Goal: Information Seeking & Learning: Learn about a topic

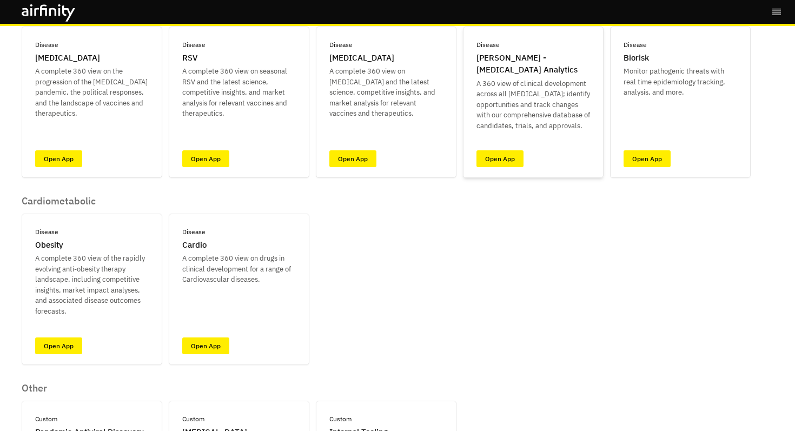
scroll to position [29, 0]
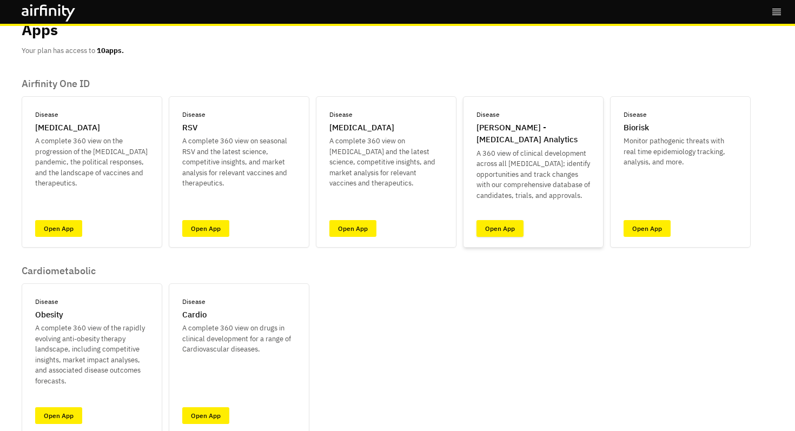
click at [500, 232] on link "Open App" at bounding box center [500, 228] width 47 height 17
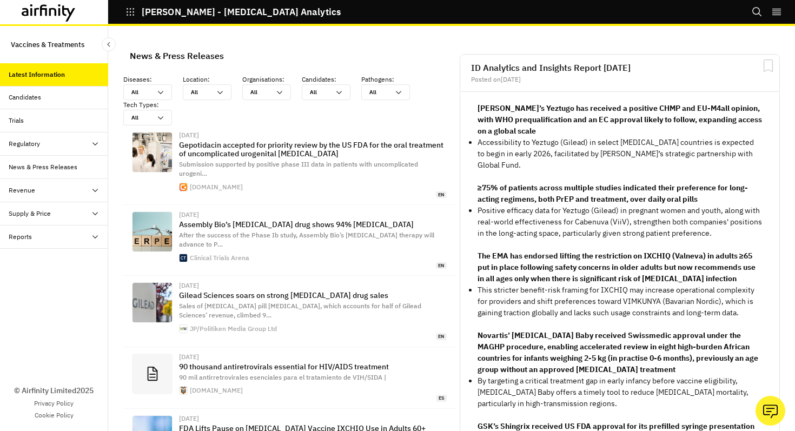
scroll to position [791, 325]
click at [68, 240] on div "Reports" at bounding box center [59, 237] width 100 height 10
click at [26, 257] on div "Reports" at bounding box center [28, 260] width 23 height 10
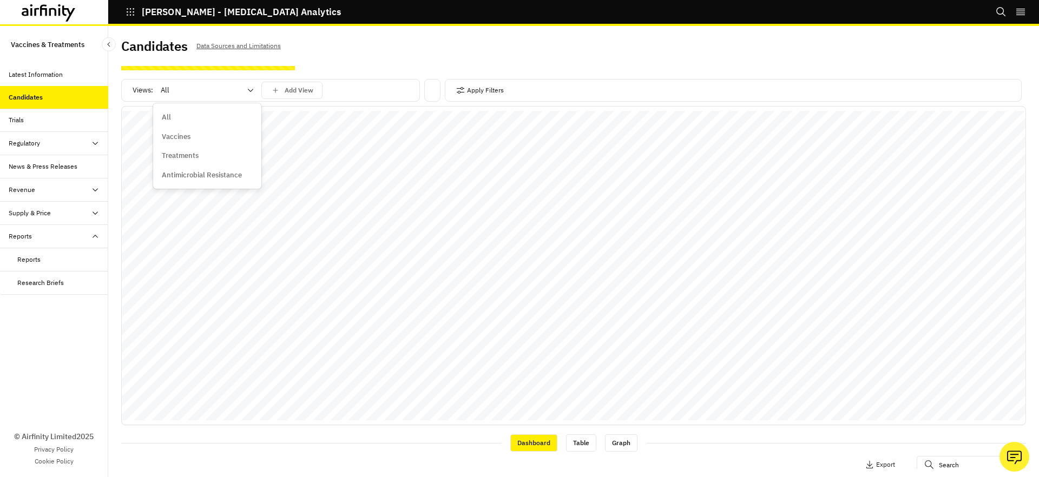
click at [232, 87] on div at bounding box center [201, 90] width 80 height 13
click at [246, 91] on icon at bounding box center [250, 90] width 9 height 9
click at [459, 92] on icon "button" at bounding box center [460, 90] width 9 height 9
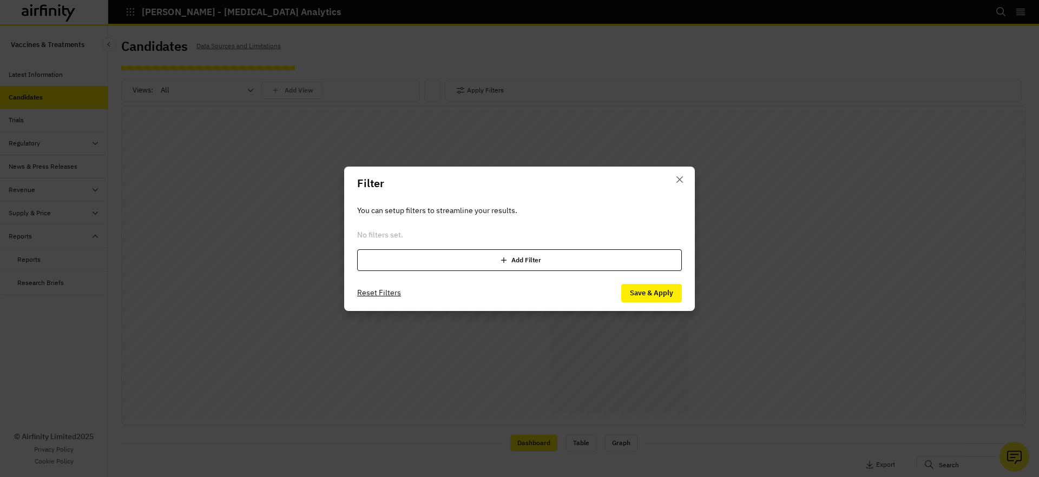
click at [542, 257] on div "Add Filter" at bounding box center [519, 260] width 325 height 22
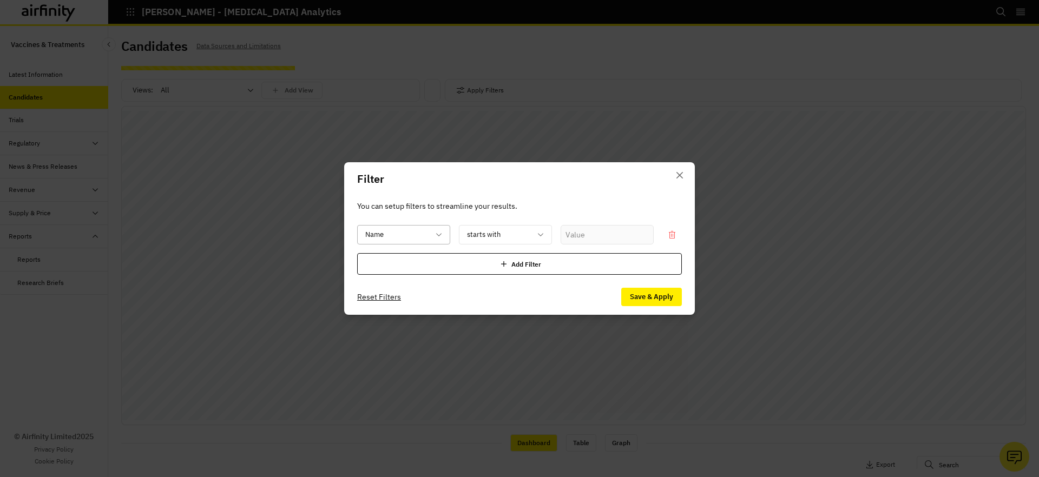
click at [379, 234] on div at bounding box center [397, 235] width 64 height 14
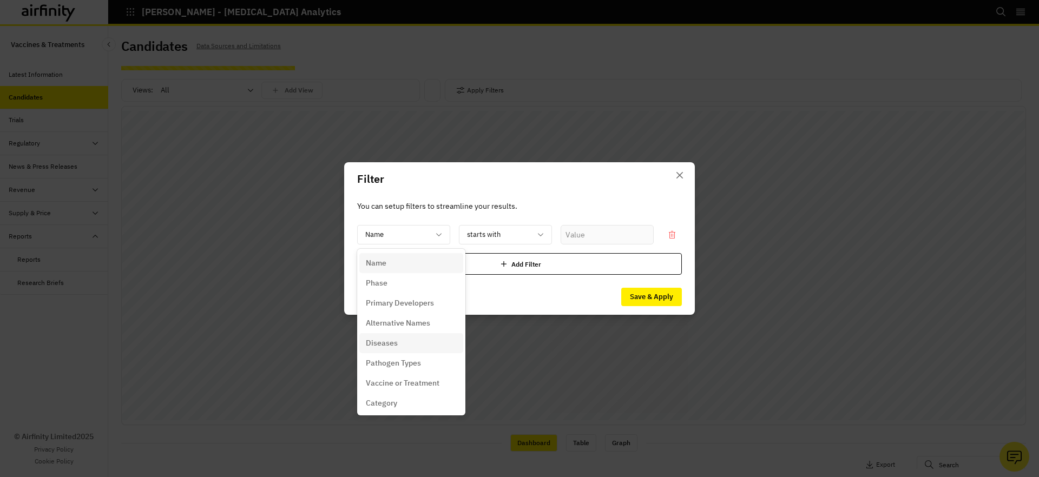
click at [376, 348] on p "Diseases" at bounding box center [382, 343] width 32 height 11
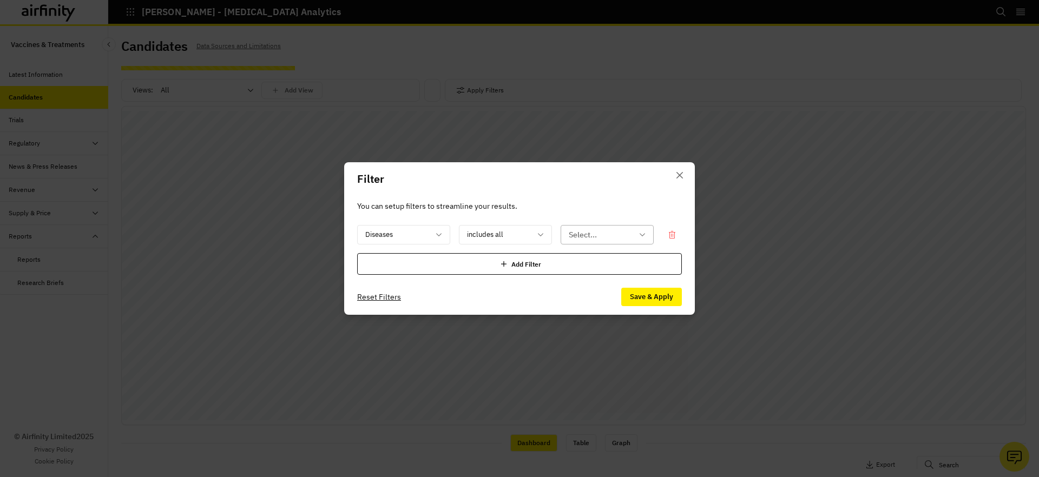
click at [583, 235] on div at bounding box center [600, 235] width 64 height 14
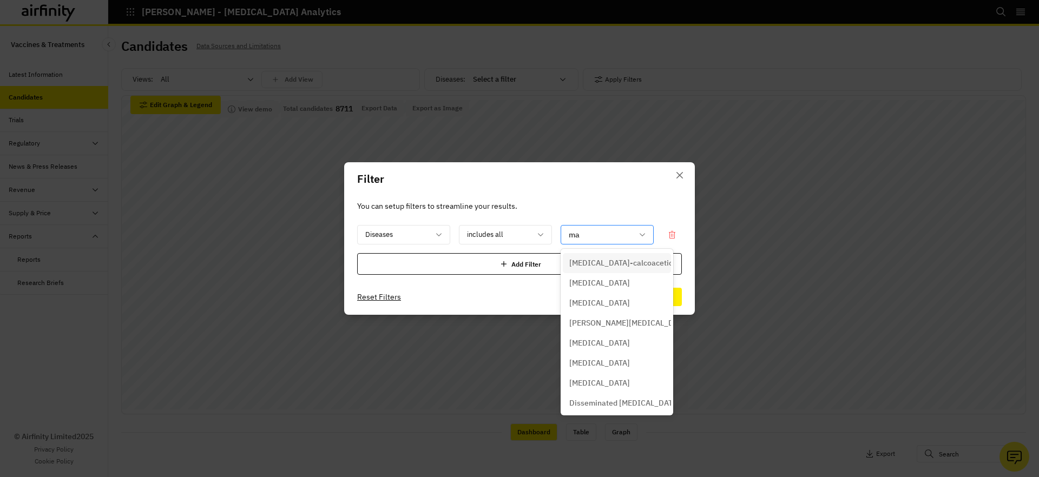
type input "mal"
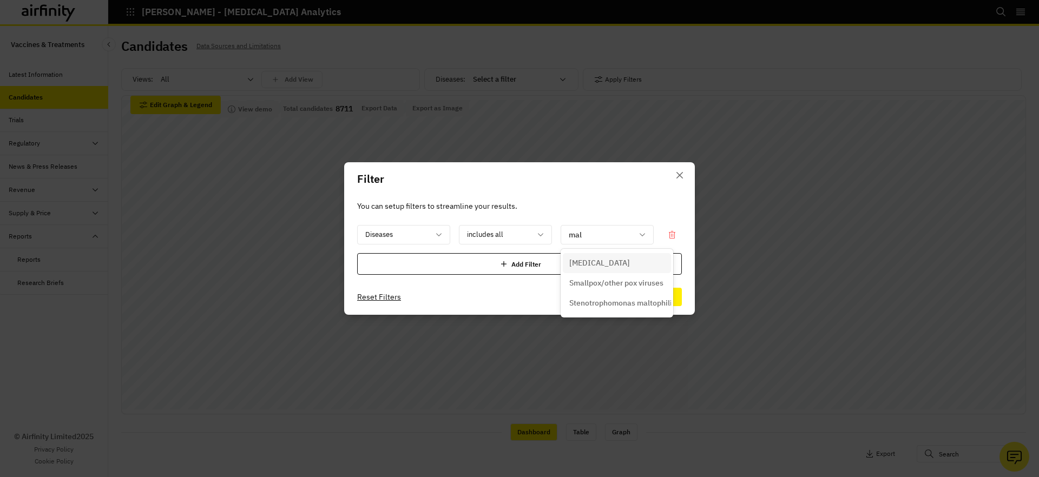
click at [595, 259] on div "[MEDICAL_DATA]" at bounding box center [616, 262] width 95 height 11
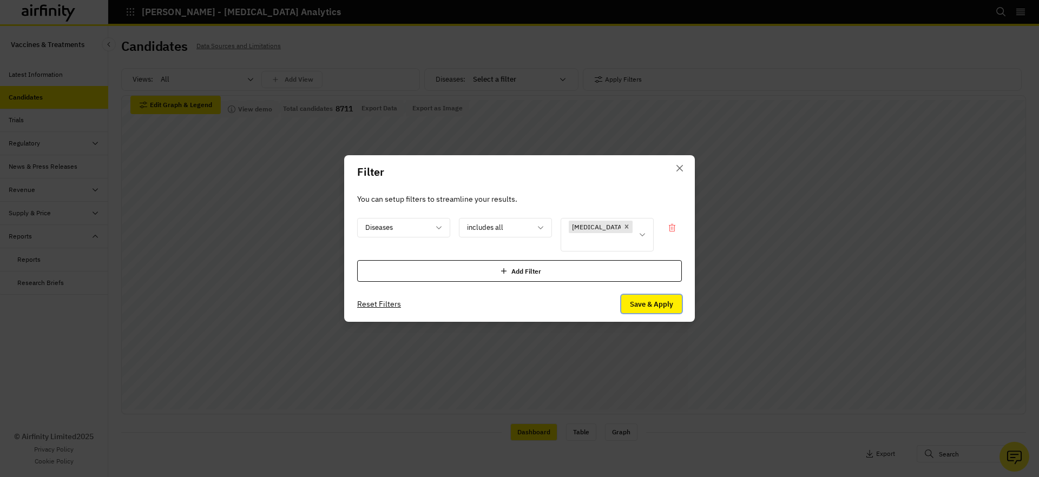
click at [636, 295] on button "Save & Apply" at bounding box center [651, 304] width 61 height 18
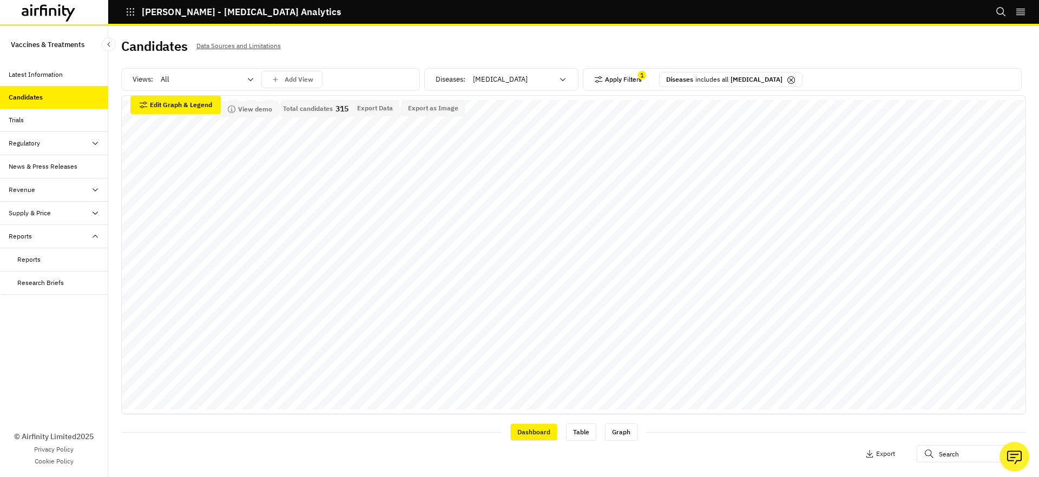
click at [635, 76] on button "Apply Filters" at bounding box center [618, 79] width 48 height 17
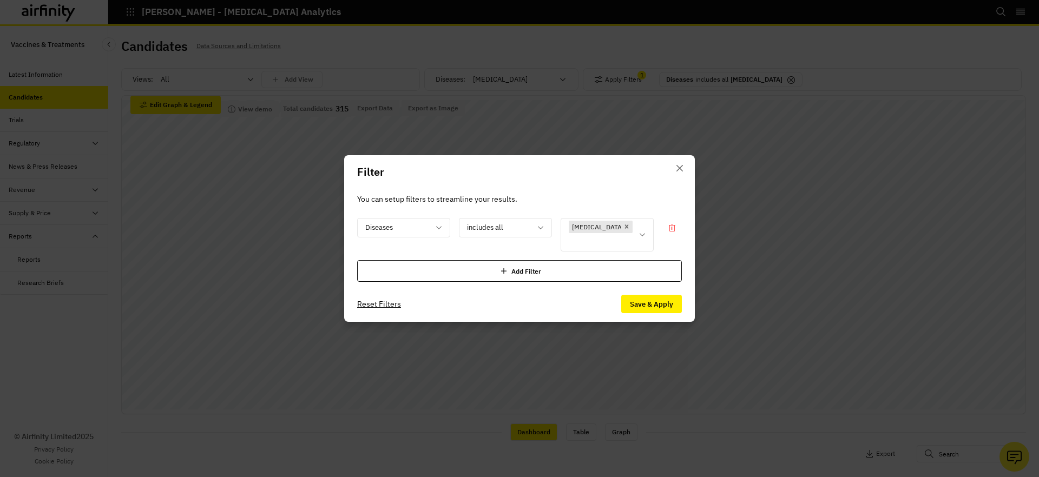
click at [495, 264] on div "Add Filter" at bounding box center [519, 271] width 325 height 22
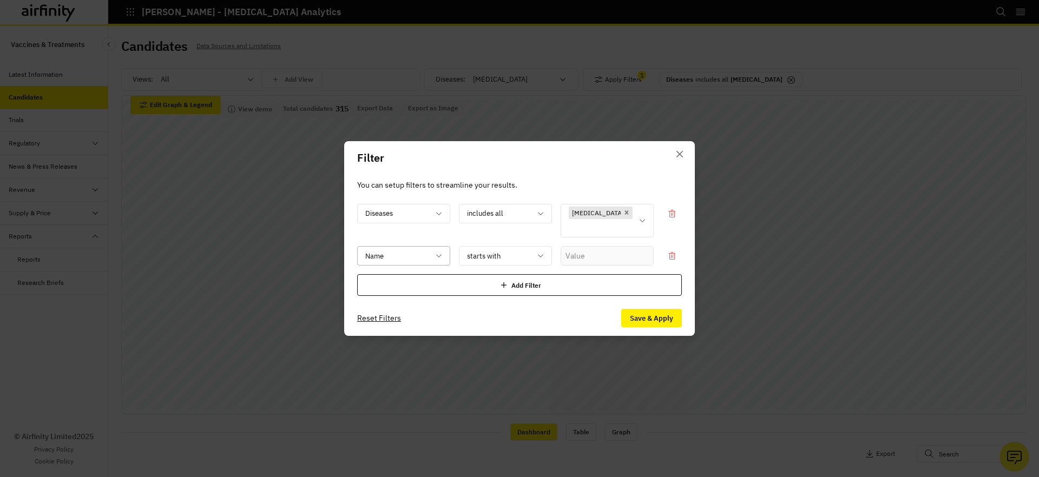
click at [407, 251] on div at bounding box center [397, 256] width 64 height 14
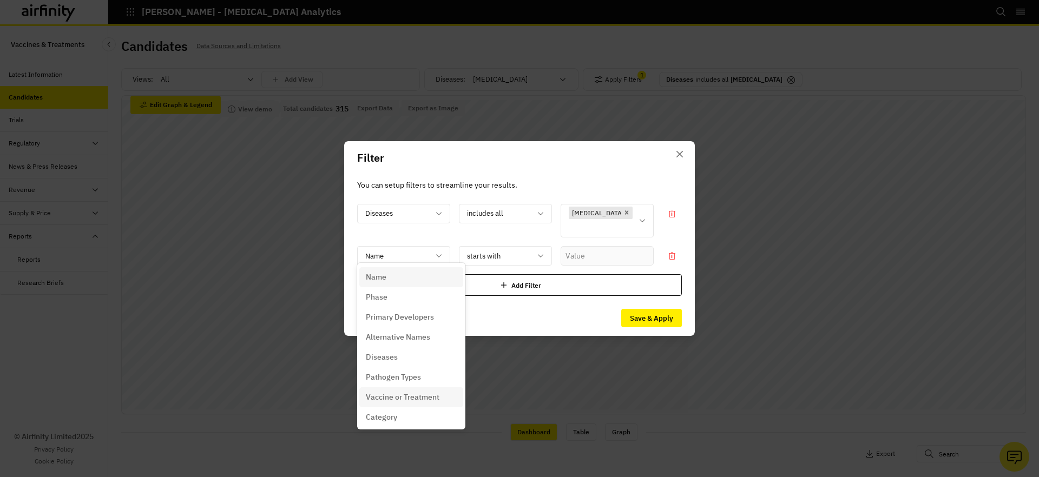
click at [392, 395] on p "Vaccine or Treatment" at bounding box center [403, 397] width 74 height 11
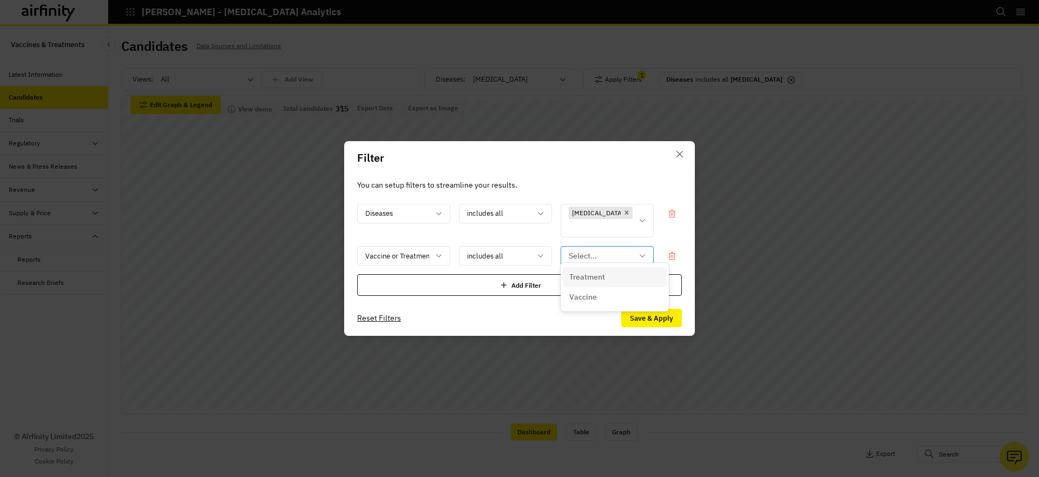
click at [578, 250] on div at bounding box center [600, 256] width 64 height 14
click at [590, 295] on p "Vaccine" at bounding box center [583, 297] width 28 height 11
click at [637, 309] on button "Save & Apply" at bounding box center [651, 318] width 61 height 18
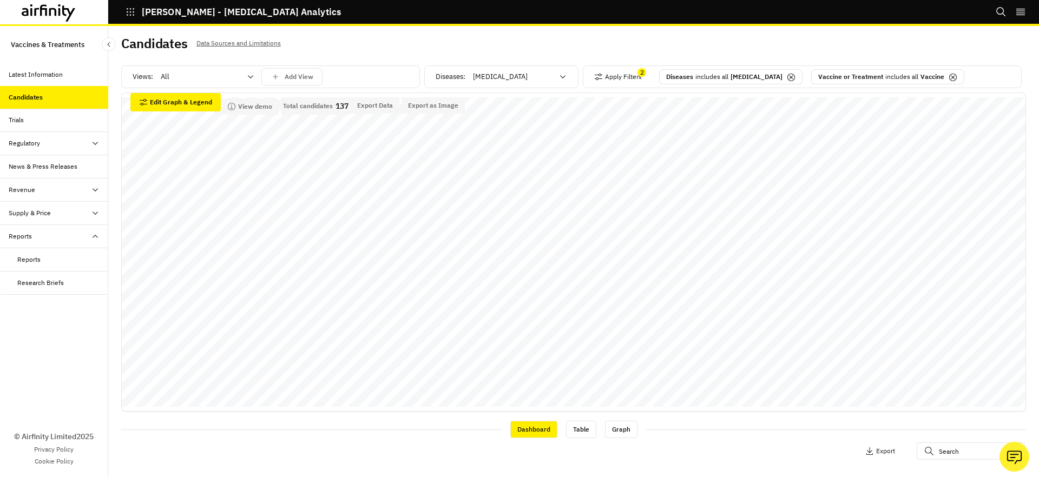
click at [58, 128] on div "Trials" at bounding box center [54, 120] width 108 height 23
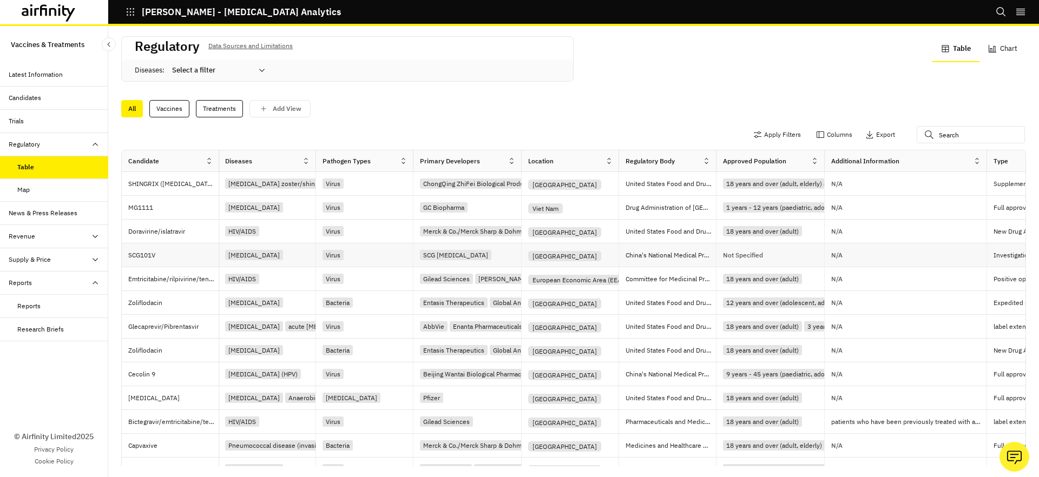
scroll to position [2, 0]
click at [1016, 455] on icon "Ask our analysts" at bounding box center [1014, 456] width 17 height 17
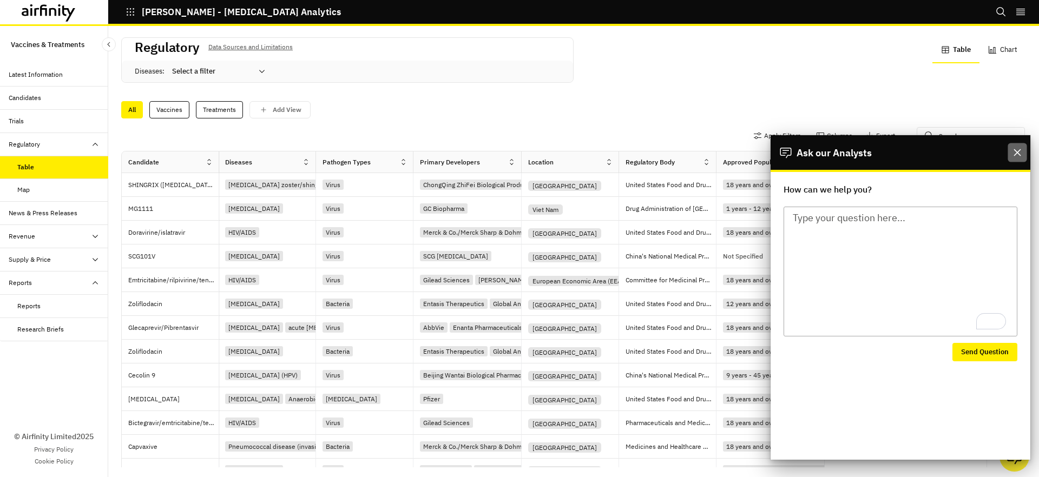
click at [1015, 149] on icon "Close" at bounding box center [1016, 152] width 7 height 7
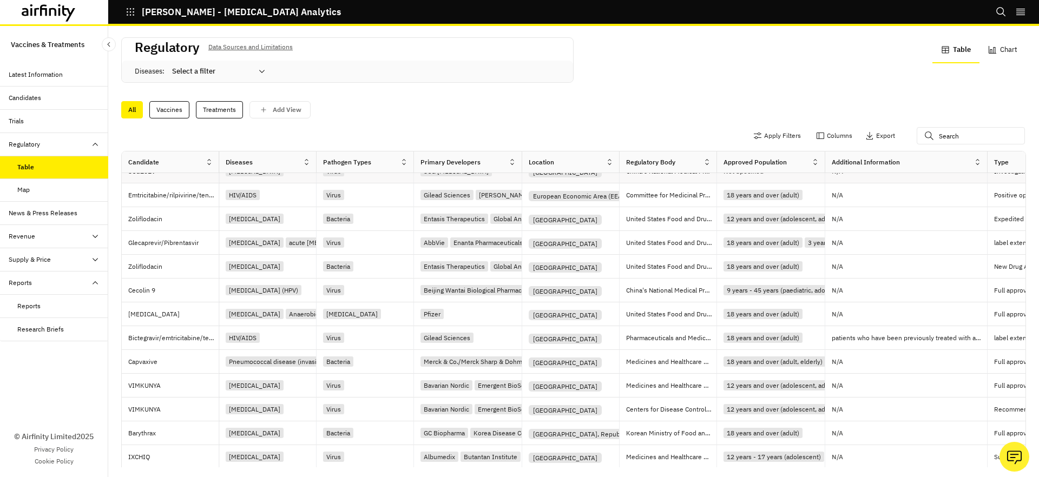
scroll to position [110, 0]
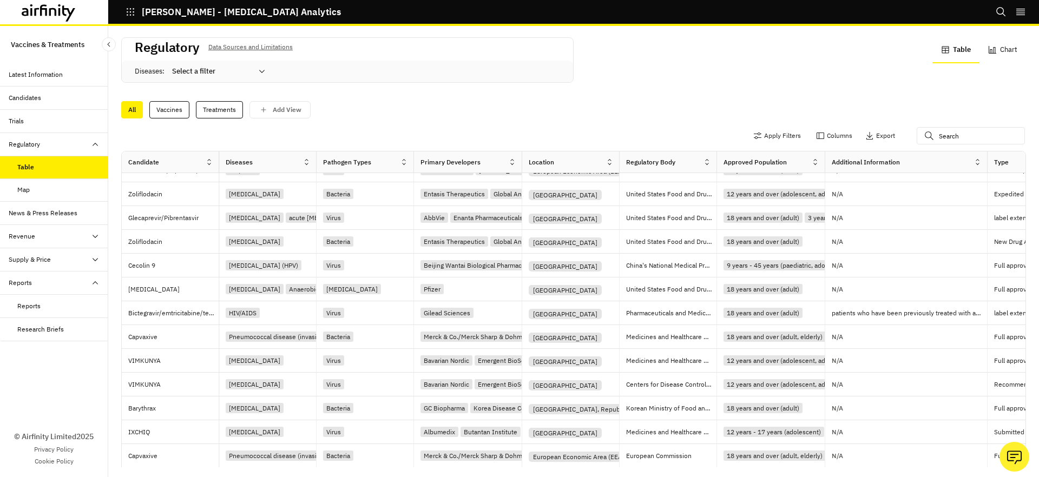
click at [65, 73] on div "Latest Information" at bounding box center [59, 75] width 100 height 10
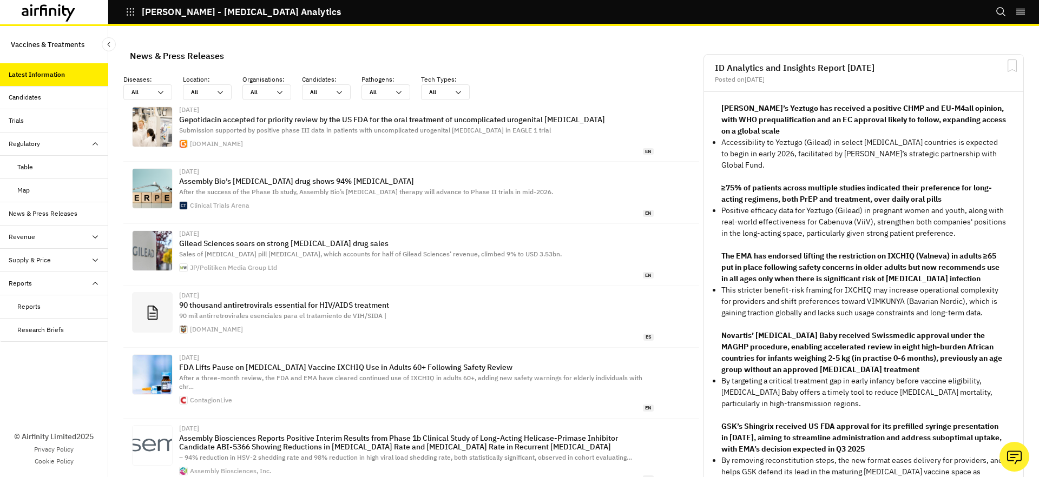
scroll to position [731, 325]
click at [39, 168] on div "Table" at bounding box center [62, 167] width 91 height 10
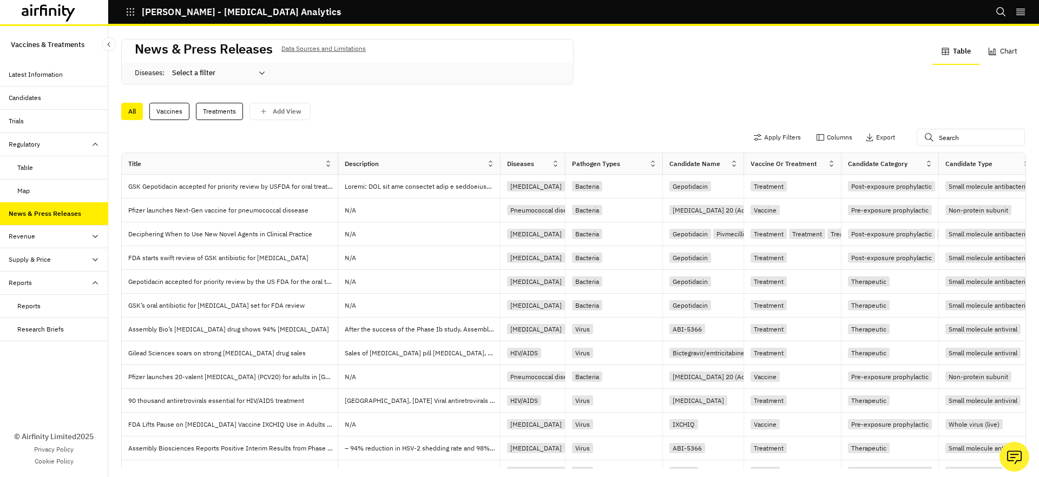
click at [37, 122] on div "Trials" at bounding box center [59, 121] width 100 height 10
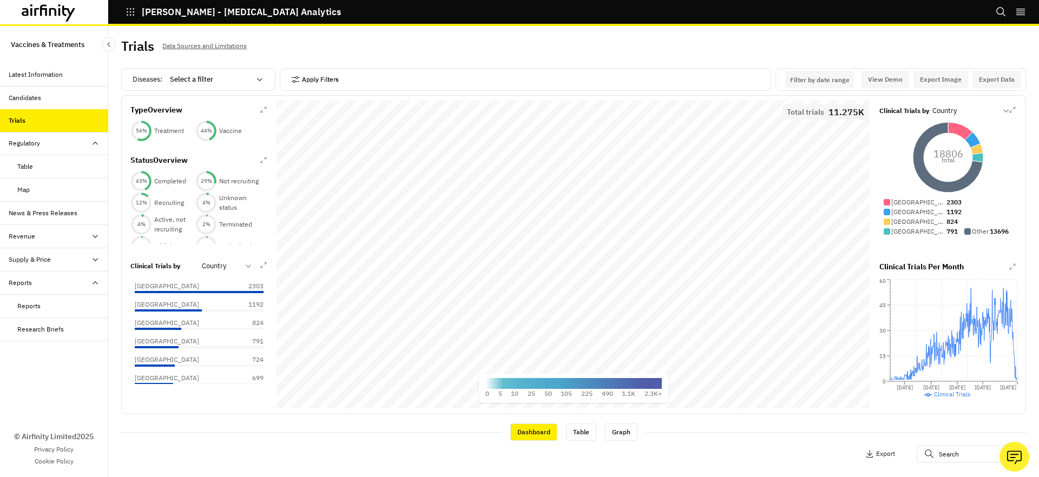
click at [305, 79] on button "Apply Filters" at bounding box center [315, 79] width 48 height 17
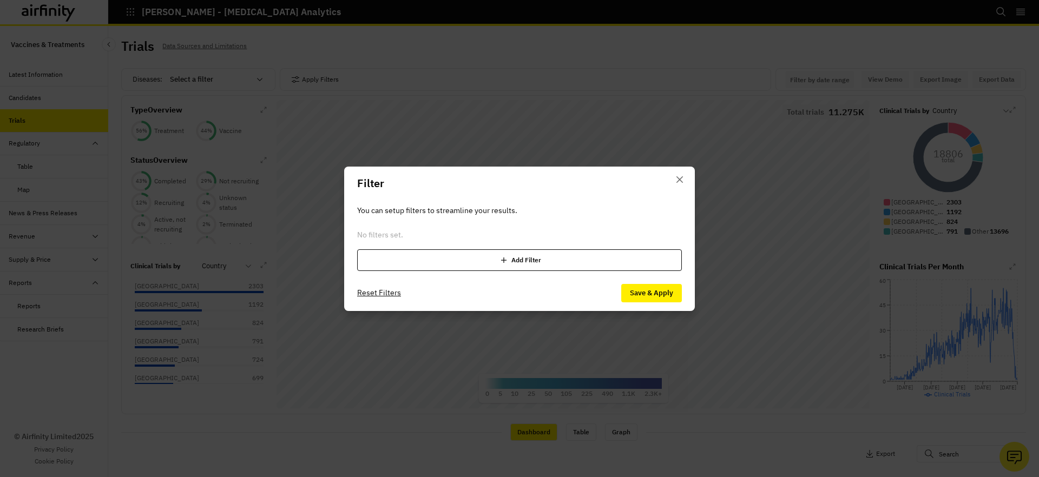
click at [474, 263] on div "Add Filter" at bounding box center [519, 260] width 325 height 22
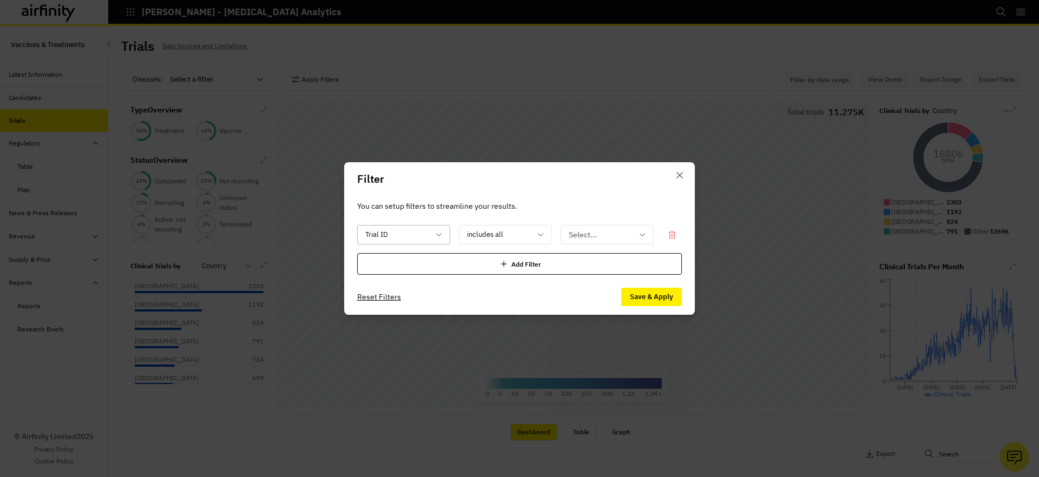
click at [418, 233] on div at bounding box center [397, 235] width 64 height 14
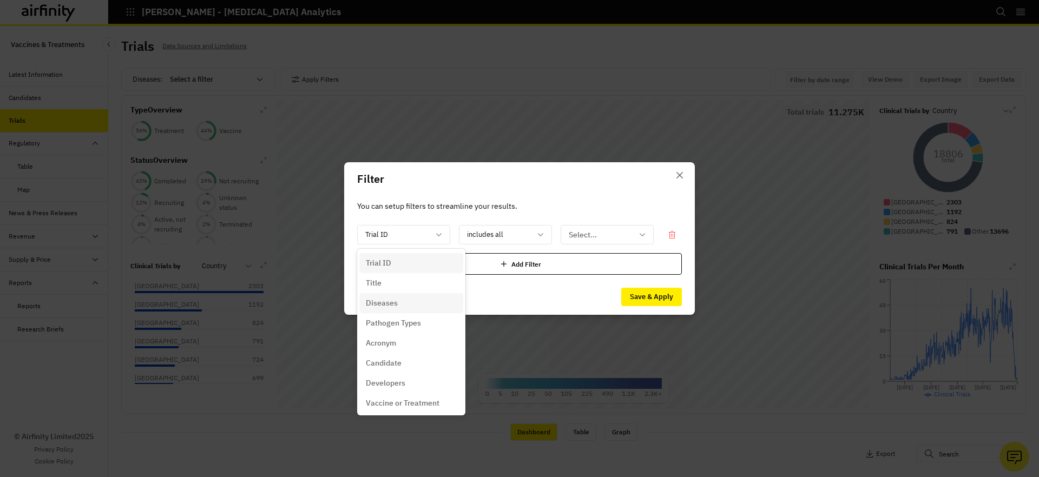
click at [394, 309] on div "Diseases" at bounding box center [411, 303] width 104 height 20
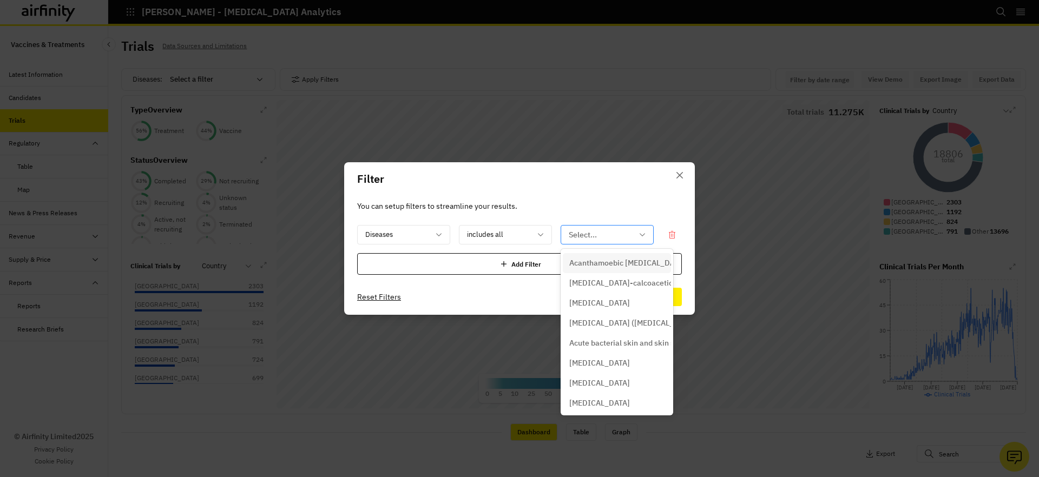
click at [574, 232] on div at bounding box center [600, 235] width 64 height 14
type input "typh"
click at [578, 340] on p "[MEDICAL_DATA]" at bounding box center [599, 343] width 61 height 11
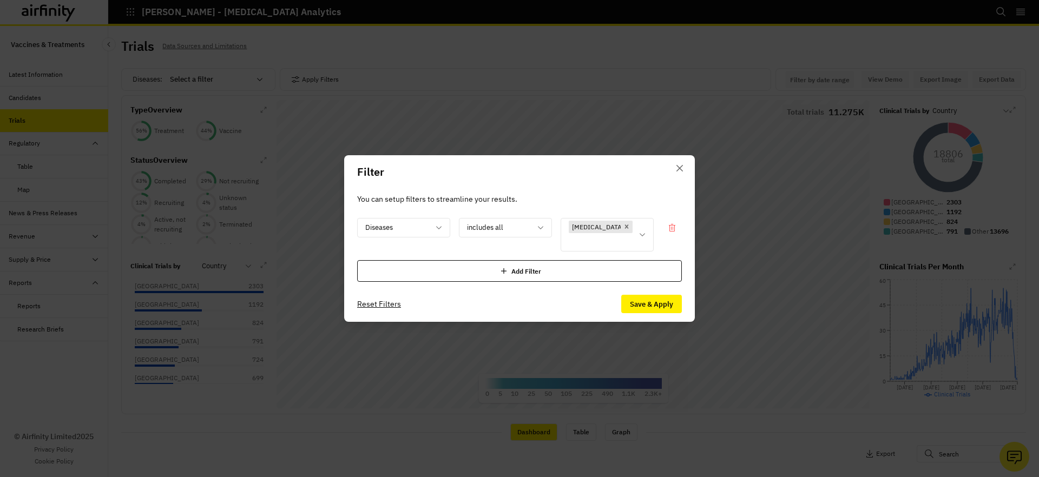
click at [494, 260] on div "Add Filter" at bounding box center [519, 271] width 325 height 22
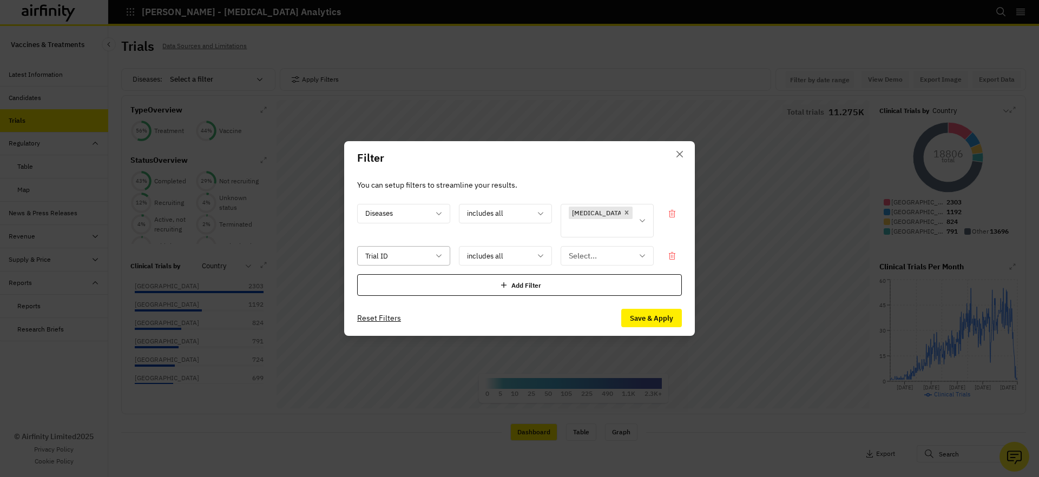
click at [398, 250] on div at bounding box center [397, 256] width 64 height 14
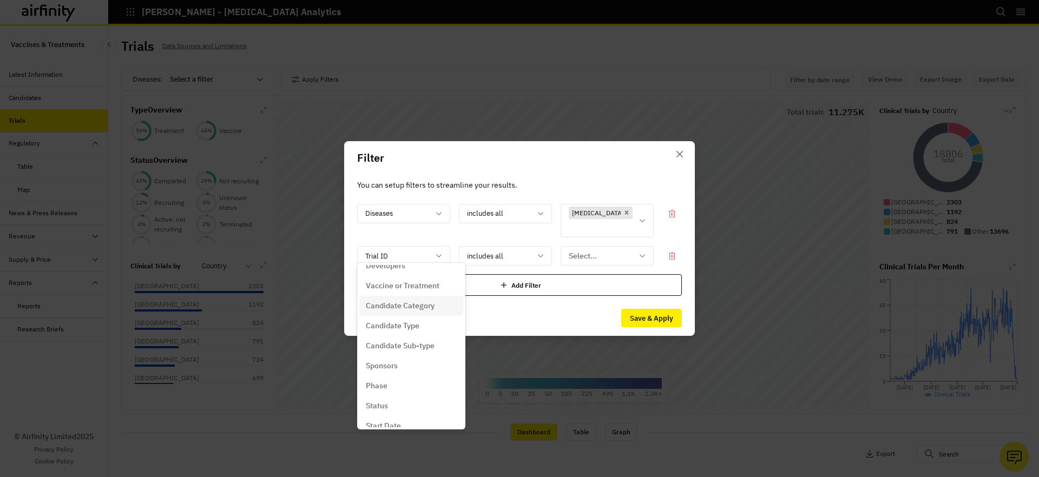
scroll to position [138, 0]
click at [402, 320] on p "Candidate Type" at bounding box center [393, 318] width 54 height 11
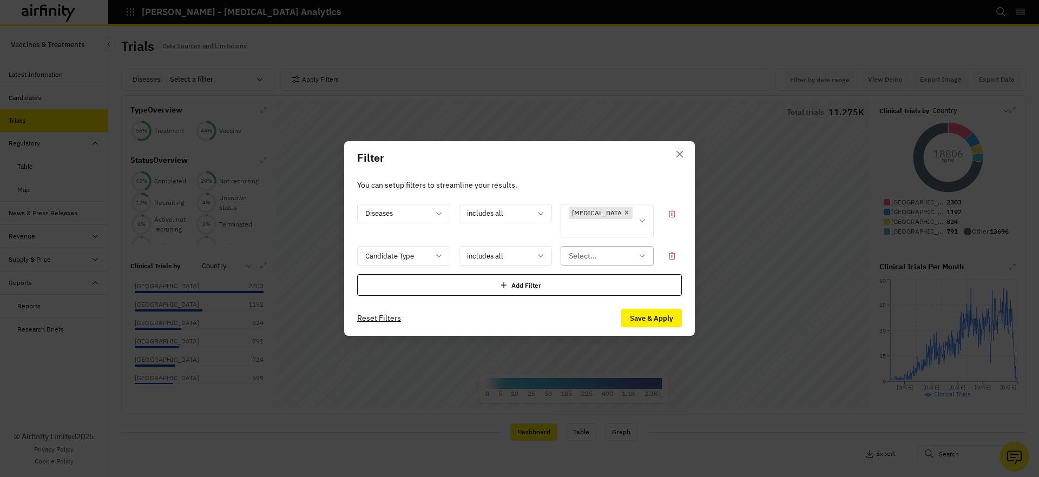
click at [592, 256] on div "Select..." at bounding box center [599, 256] width 77 height 18
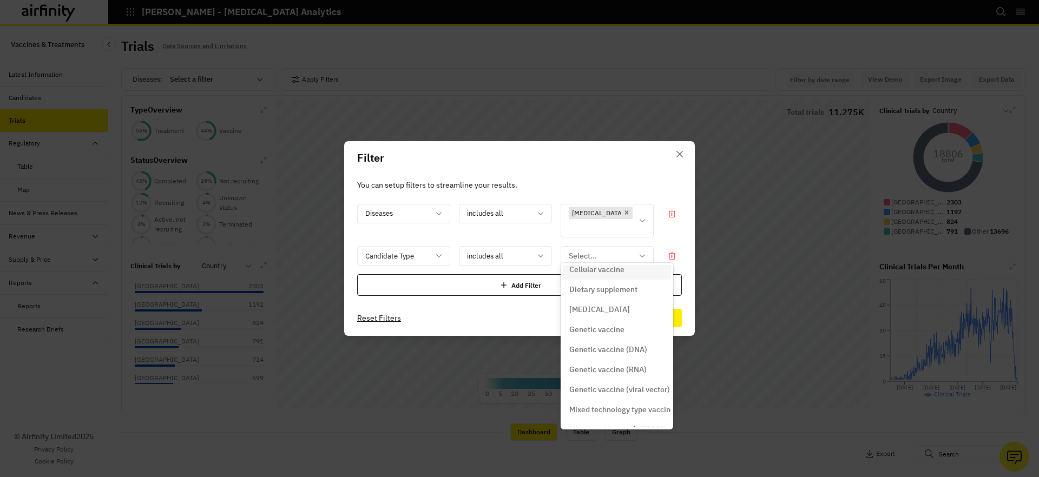
scroll to position [0, 0]
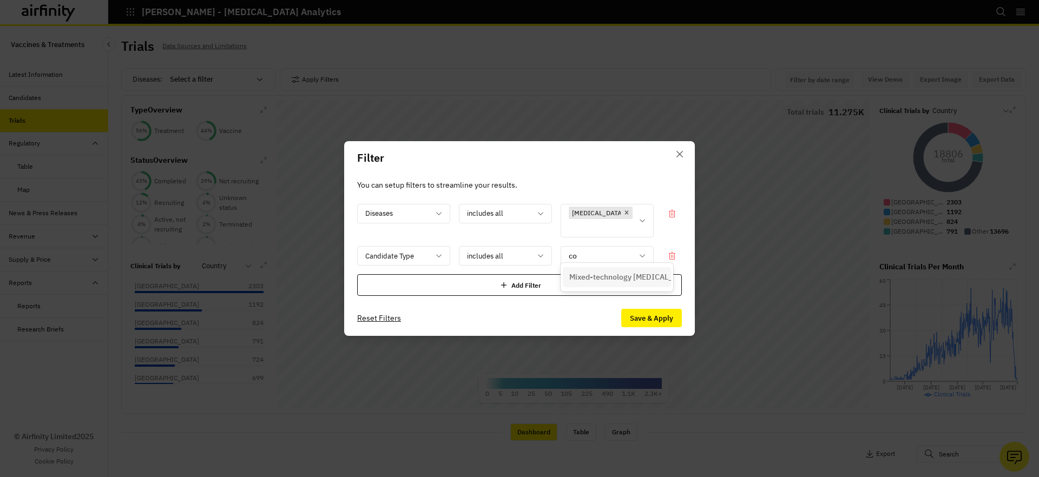
type input "c"
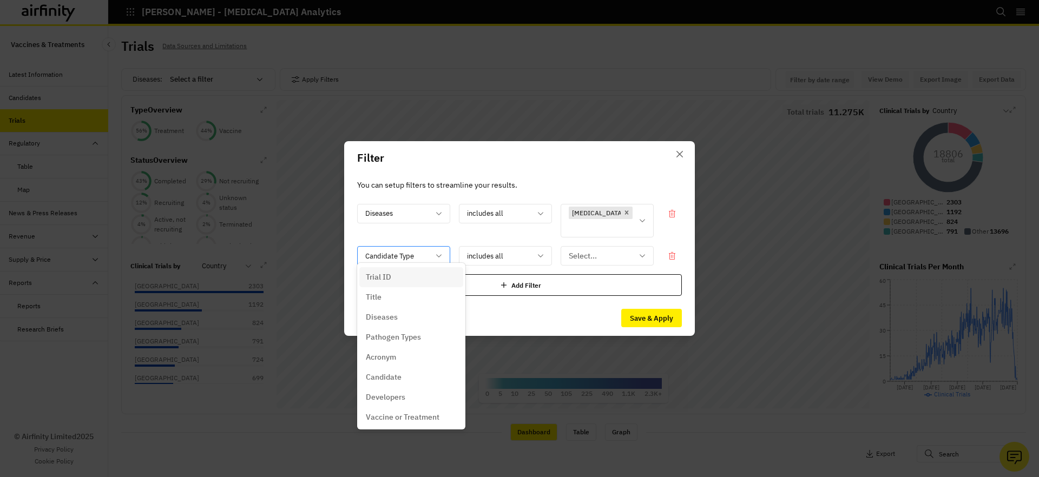
click at [401, 253] on div at bounding box center [397, 256] width 64 height 14
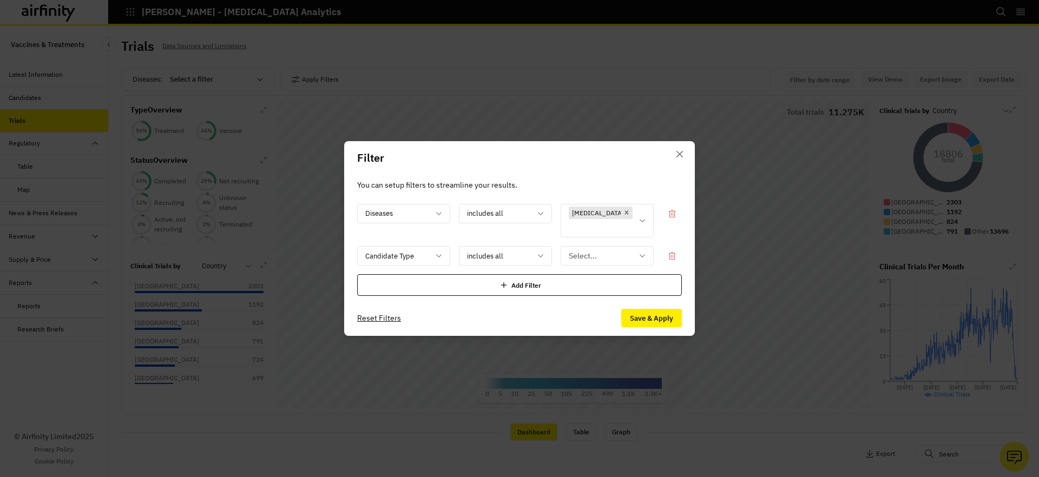
click at [555, 355] on div "Filter You can setup filters to streamline your results. Diseases includes all …" at bounding box center [519, 238] width 1039 height 477
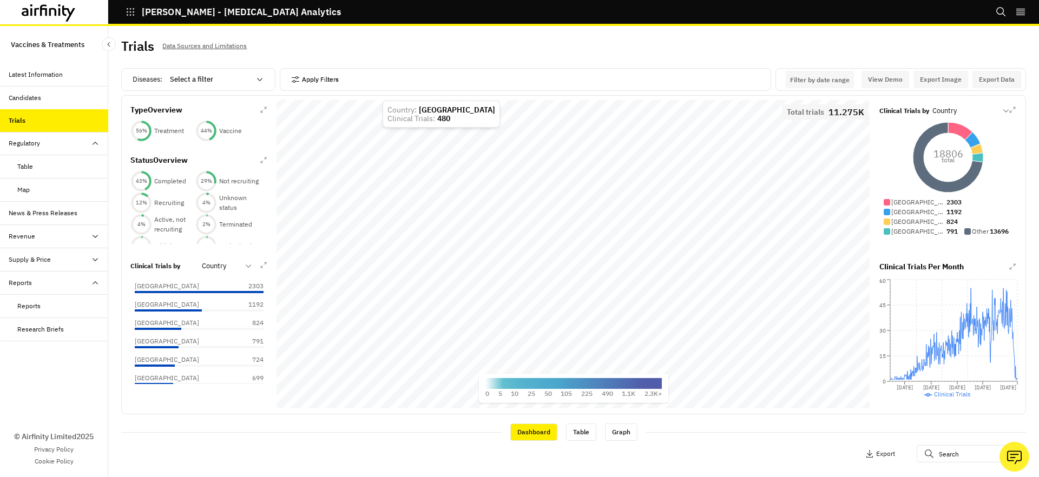
click at [293, 78] on icon "button" at bounding box center [295, 79] width 9 height 9
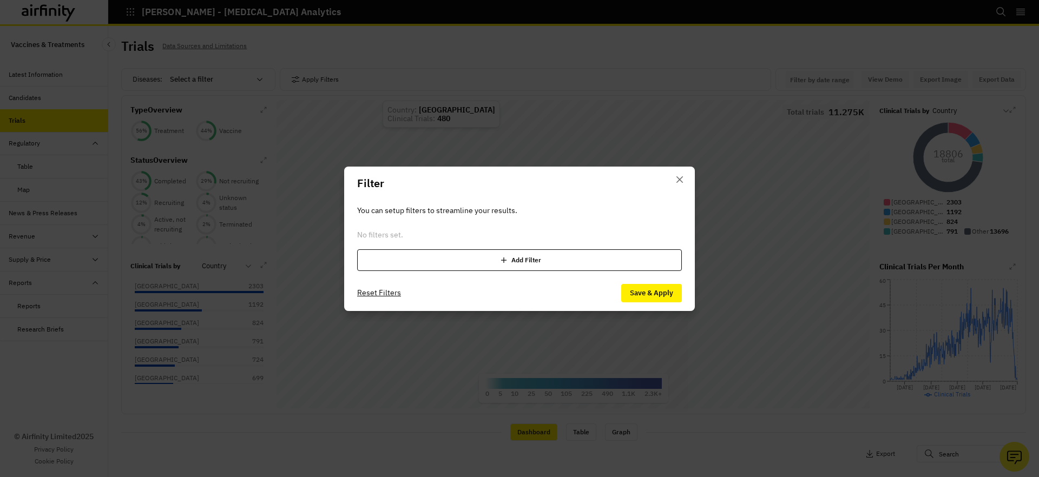
drag, startPoint x: 513, startPoint y: 252, endPoint x: 502, endPoint y: 246, distance: 12.6
click at [512, 252] on div "Add Filter" at bounding box center [519, 260] width 325 height 22
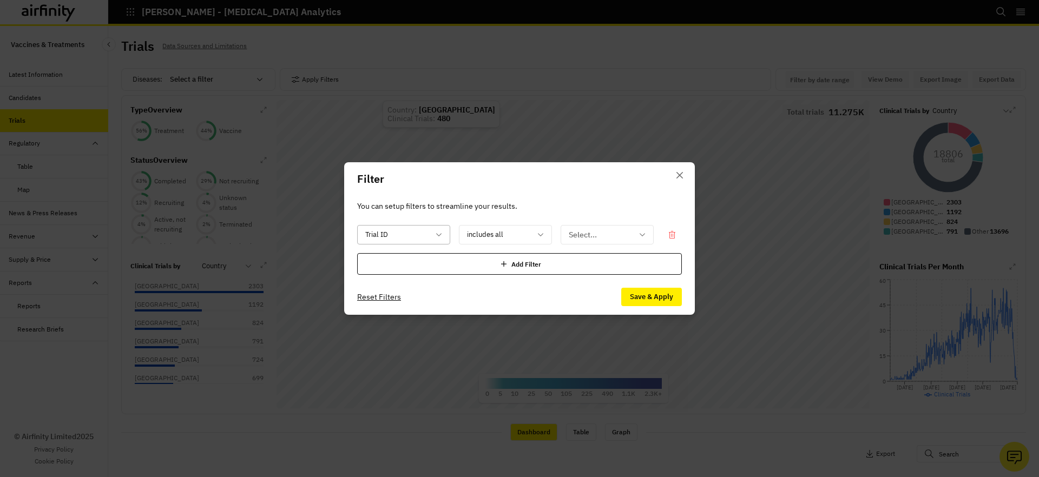
click at [377, 230] on div at bounding box center [397, 235] width 64 height 14
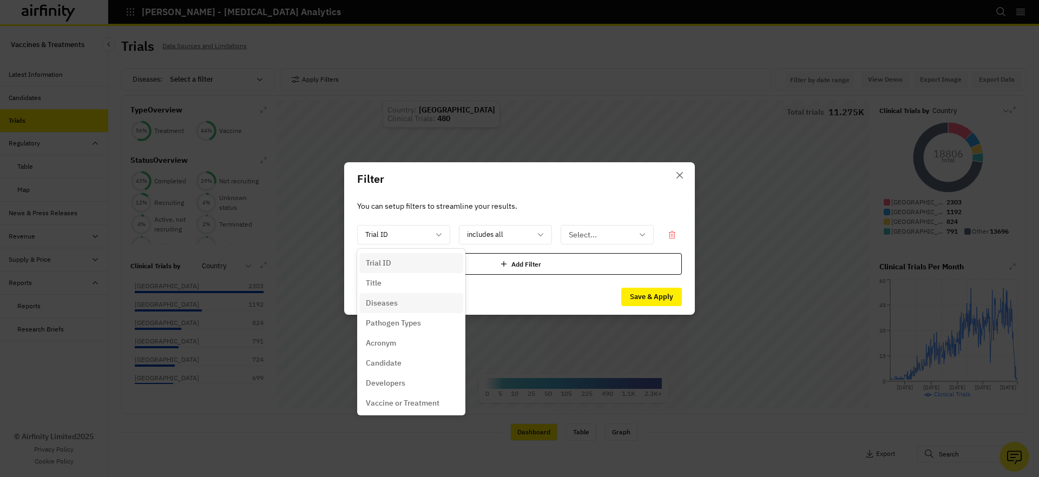
drag, startPoint x: 401, startPoint y: 306, endPoint x: 606, endPoint y: 280, distance: 206.1
click at [401, 306] on div "Diseases" at bounding box center [411, 302] width 91 height 11
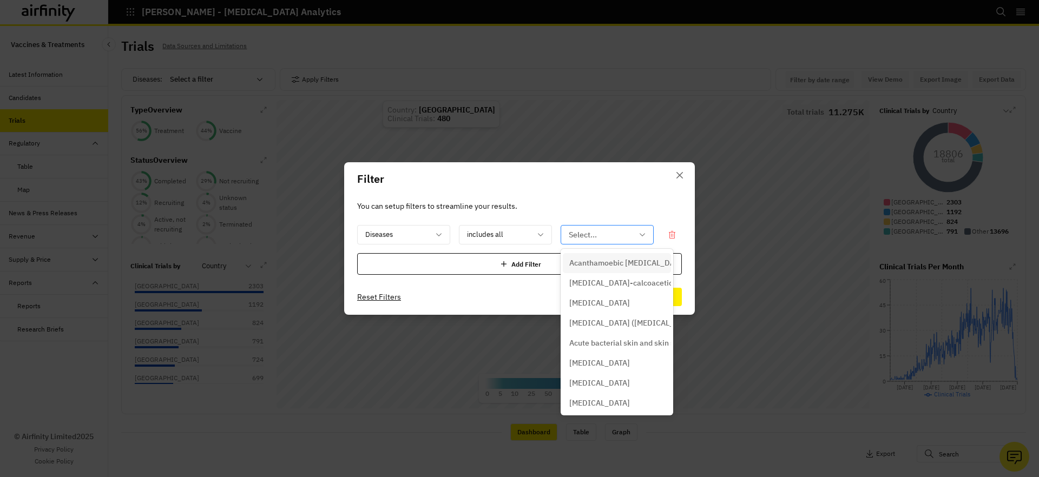
click at [594, 237] on div at bounding box center [600, 235] width 64 height 14
type input "typh"
click at [596, 340] on p "Typhoid" at bounding box center [599, 343] width 61 height 11
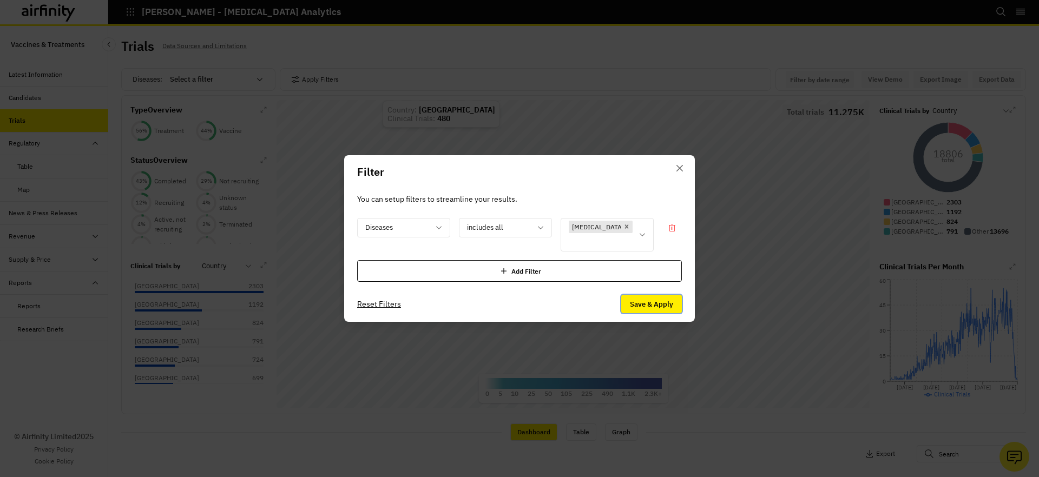
click at [644, 300] on button "Save & Apply" at bounding box center [651, 304] width 61 height 18
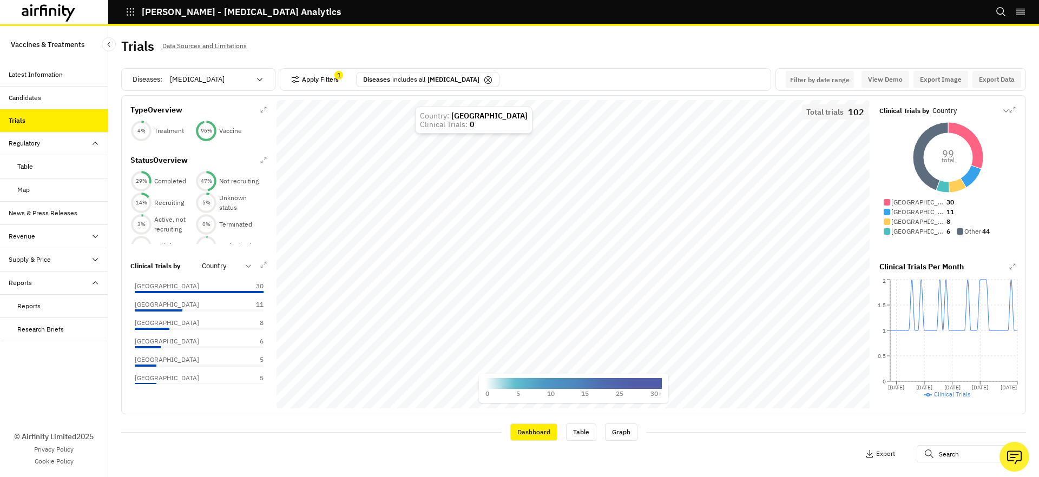
click at [310, 80] on button "Apply Filters" at bounding box center [315, 79] width 48 height 17
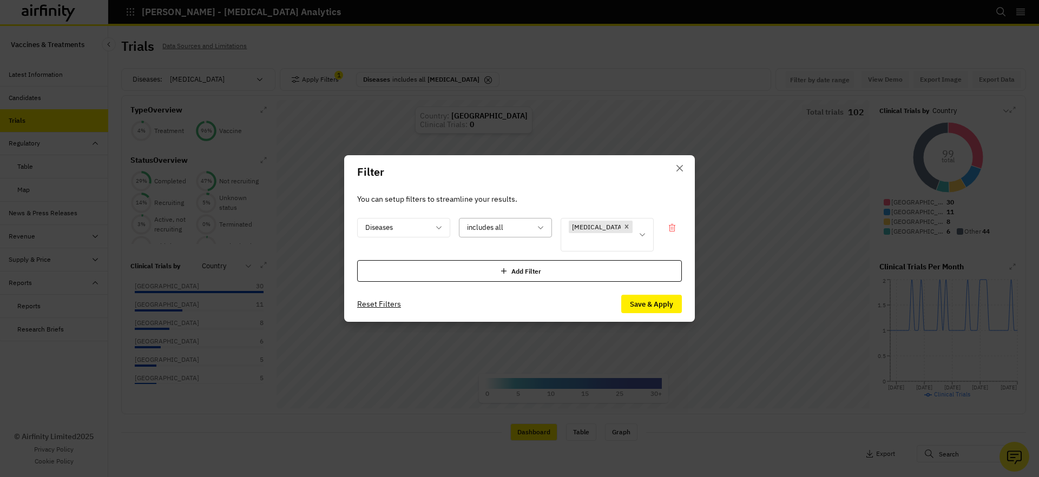
click at [516, 234] on div at bounding box center [499, 228] width 64 height 14
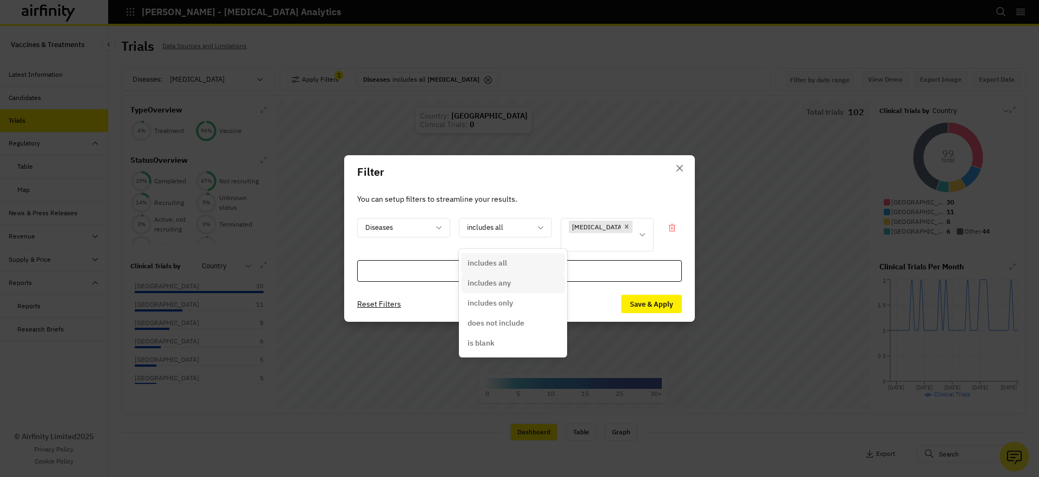
click at [537, 285] on div "includes any" at bounding box center [512, 282] width 91 height 11
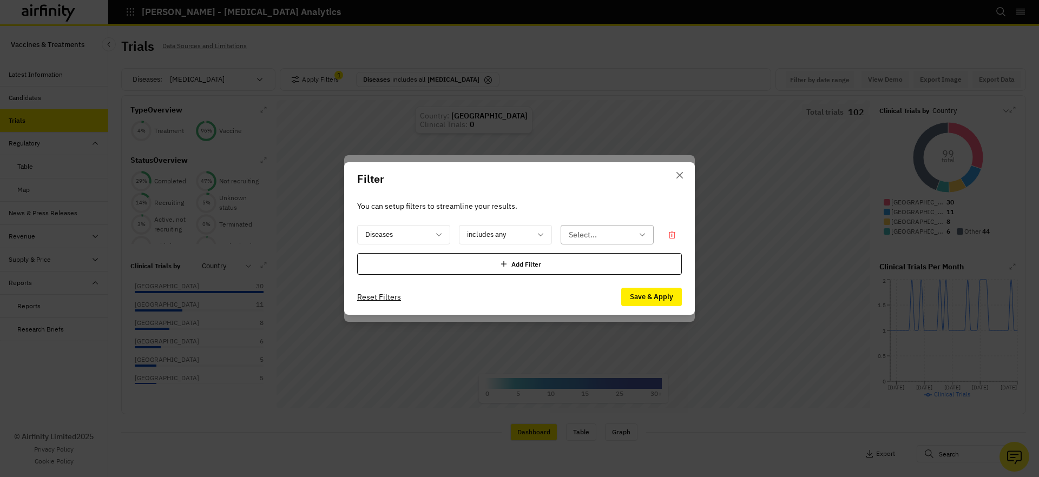
click at [629, 243] on div "Select..." at bounding box center [599, 235] width 77 height 18
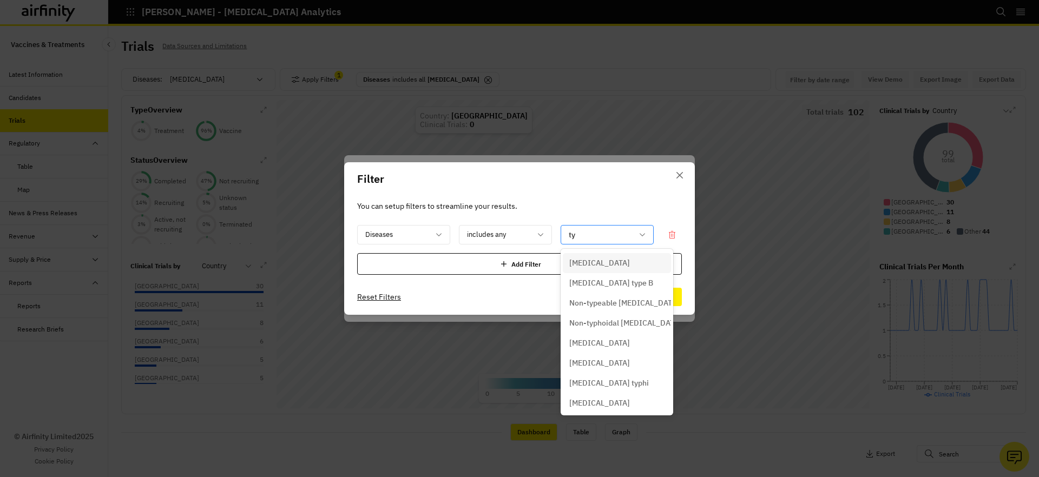
type input "typ"
click at [596, 379] on p "Typhoid" at bounding box center [599, 383] width 61 height 11
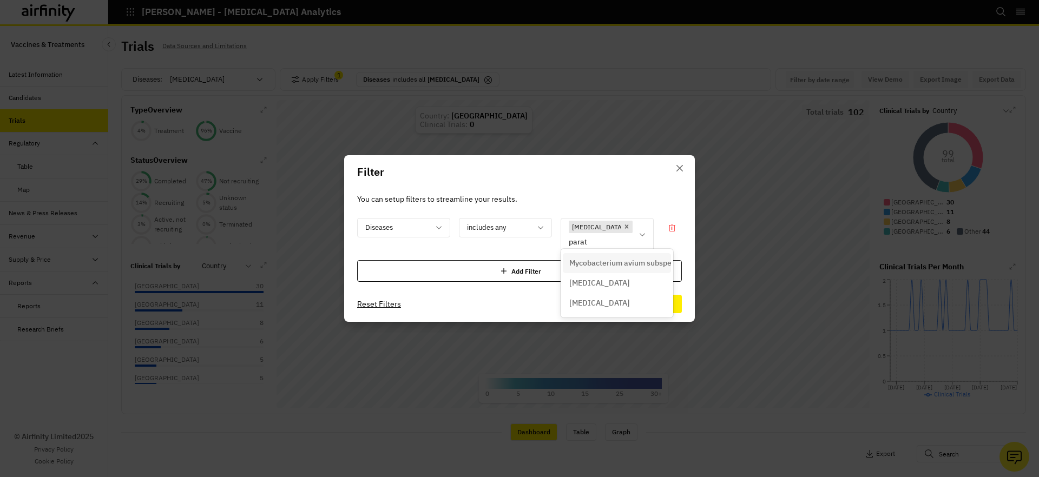
type input "paraty"
click at [645, 266] on div "Paratyphoid" at bounding box center [614, 269] width 91 height 11
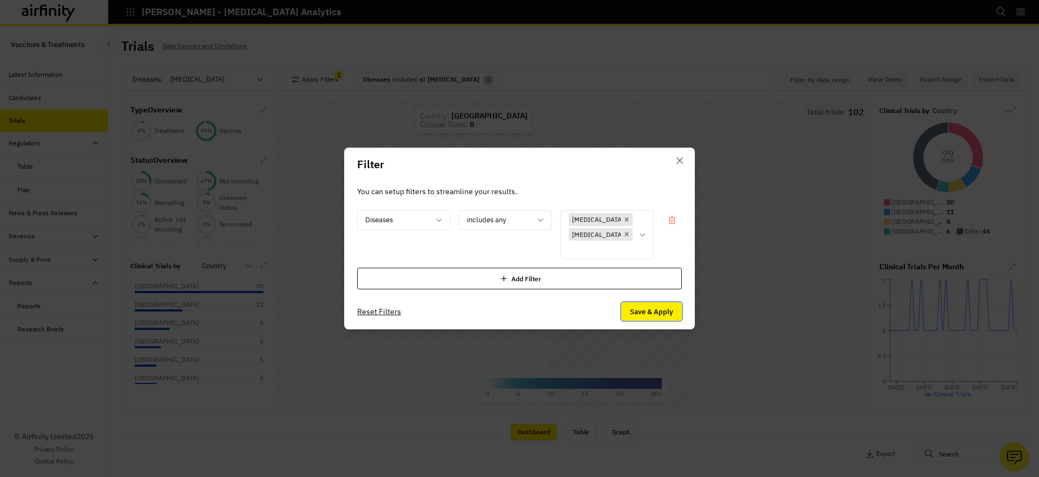
click at [658, 302] on button "Save & Apply" at bounding box center [651, 311] width 61 height 18
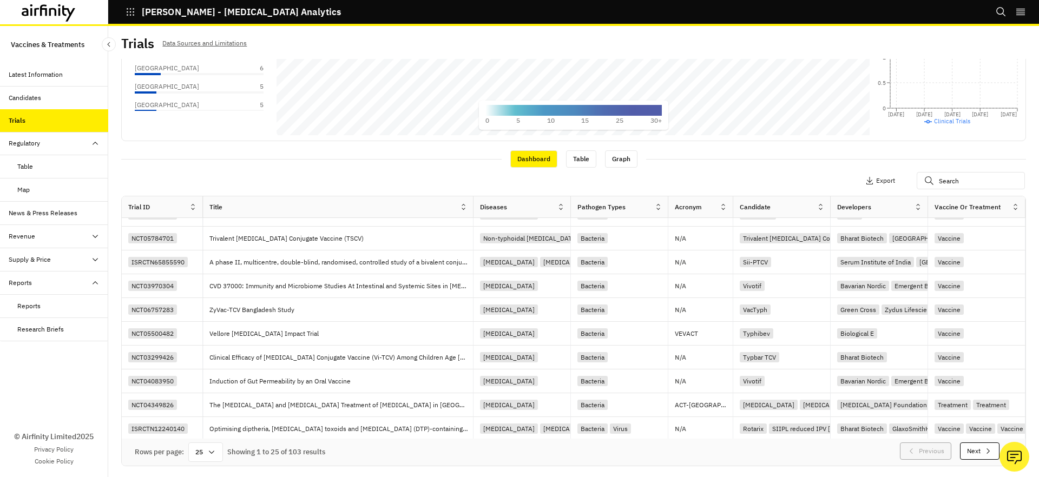
scroll to position [0, 0]
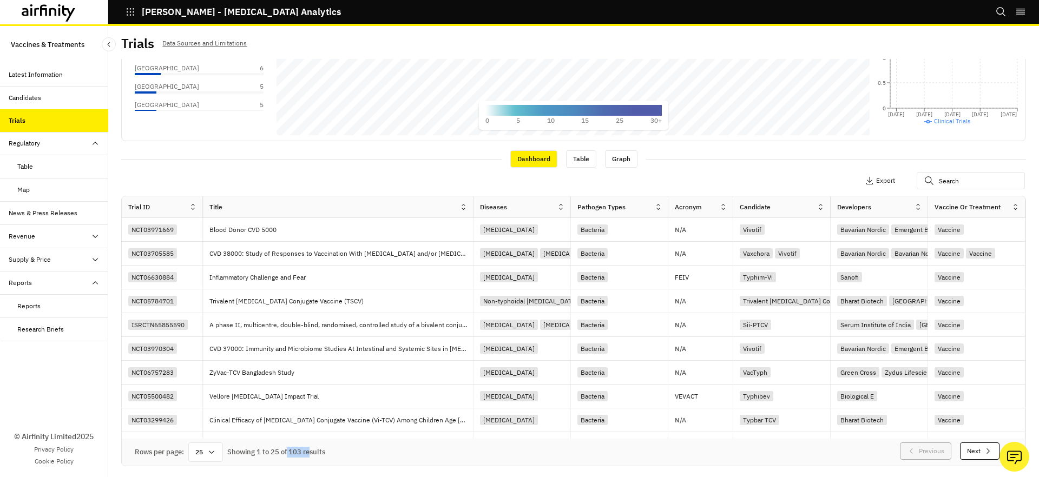
drag, startPoint x: 287, startPoint y: 451, endPoint x: 197, endPoint y: 458, distance: 90.6
click at [309, 451] on div "Showing 1 to 25 of 103 results" at bounding box center [276, 452] width 98 height 11
click at [203, 454] on div "25" at bounding box center [205, 451] width 35 height 19
click at [205, 454] on div "25" at bounding box center [205, 451] width 35 height 19
click at [882, 177] on p "Export" at bounding box center [885, 181] width 19 height 8
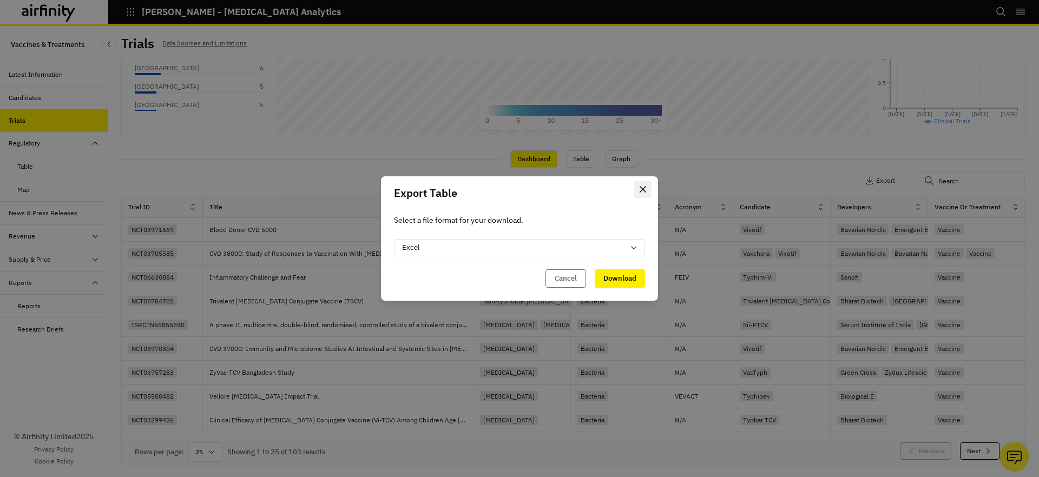
click at [646, 190] on button "Close" at bounding box center [642, 189] width 17 height 17
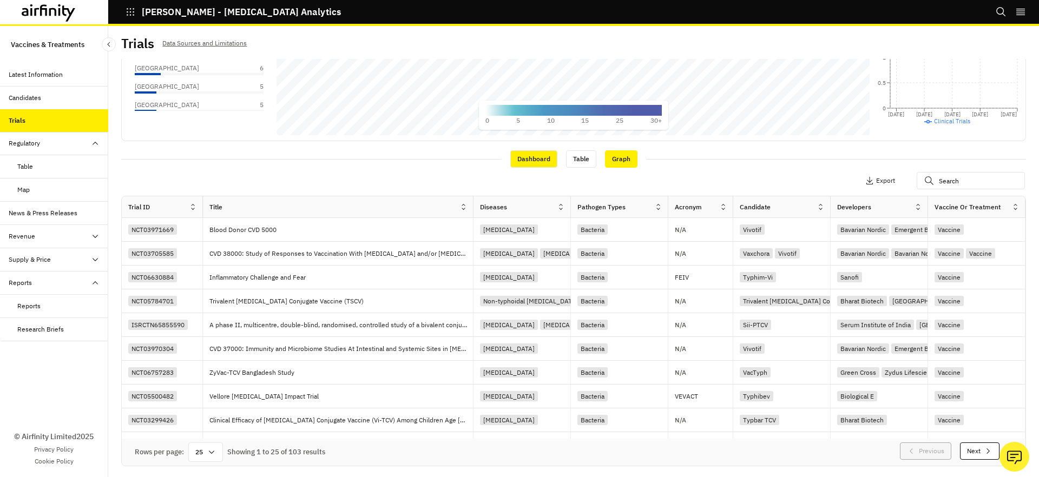
click at [614, 163] on div "Graph" at bounding box center [621, 158] width 32 height 17
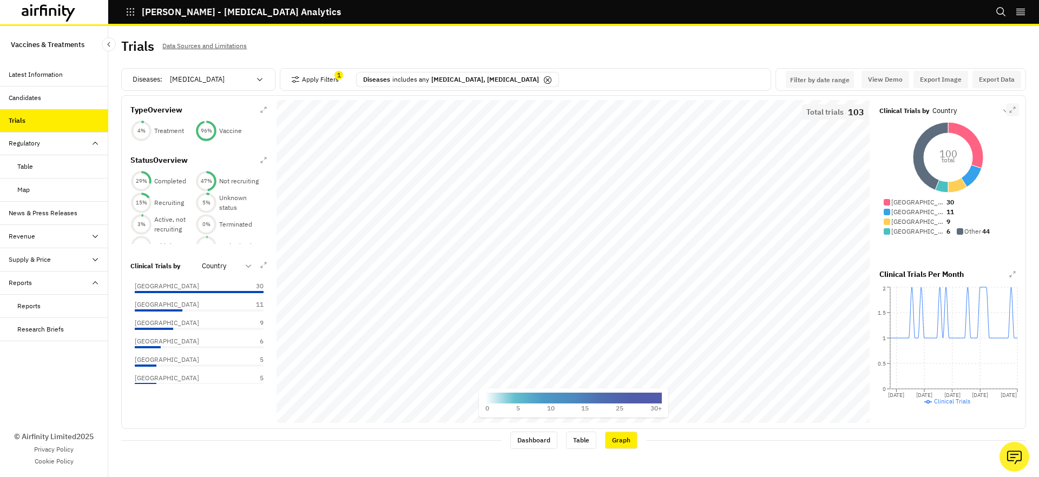
click at [1014, 112] on icon "button" at bounding box center [1012, 110] width 6 height 6
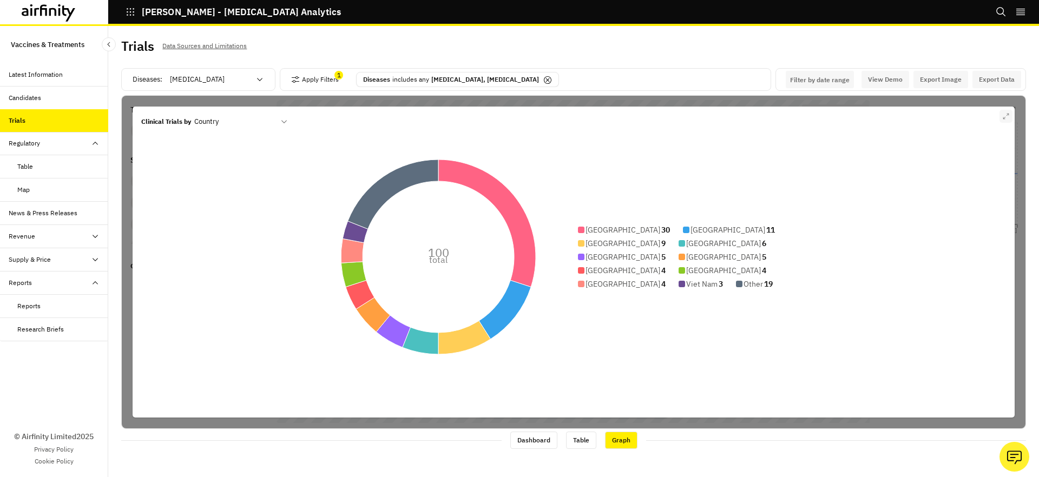
click at [1002, 116] on icon "button" at bounding box center [1005, 116] width 6 height 6
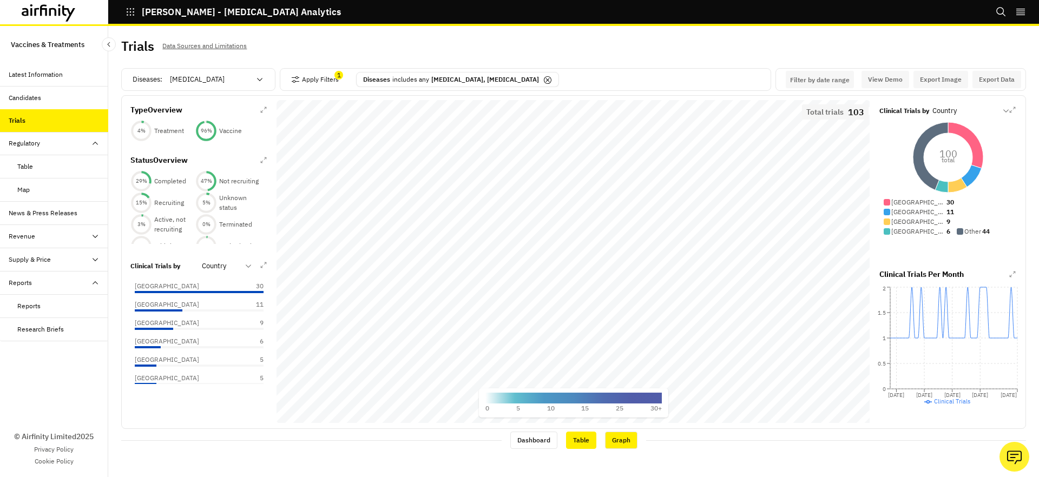
click at [571, 439] on div "Table" at bounding box center [581, 440] width 30 height 17
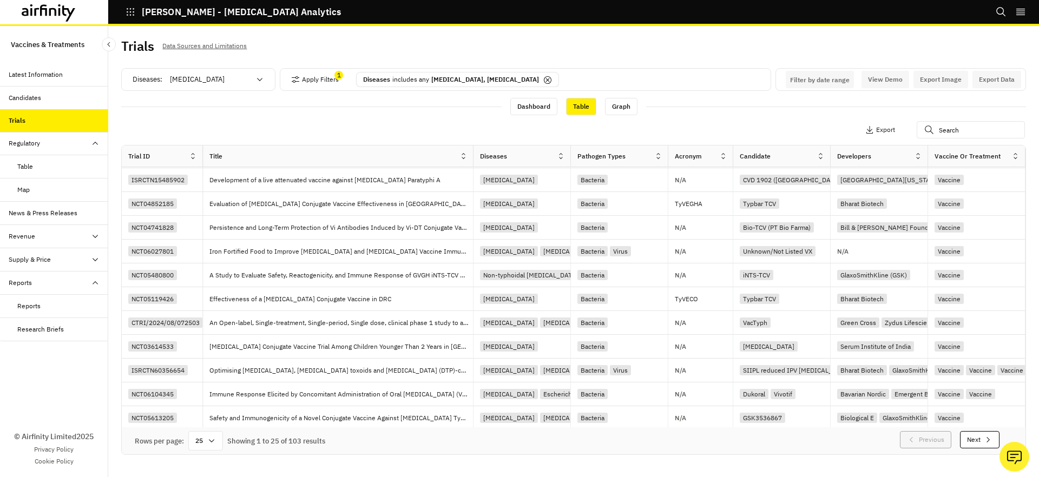
scroll to position [338, 0]
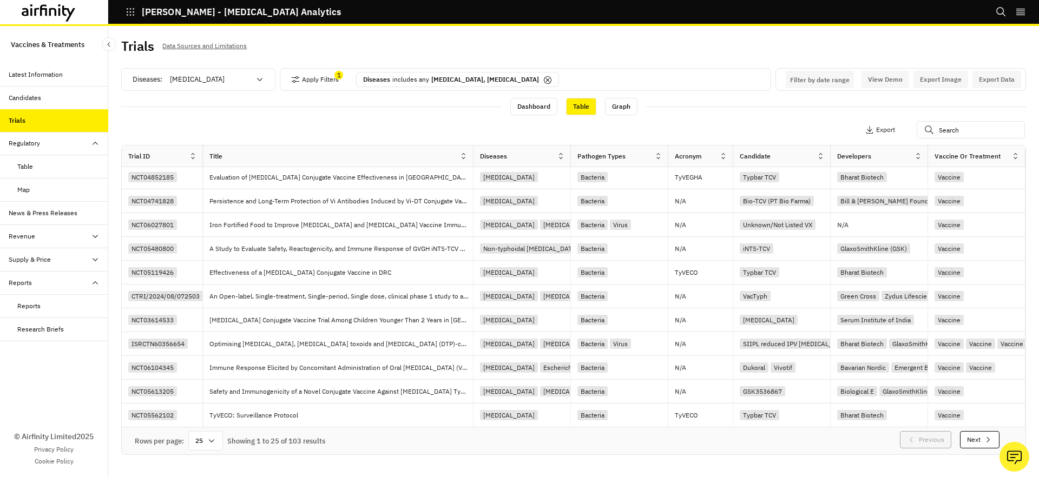
click at [378, 76] on p "Diseases" at bounding box center [376, 80] width 27 height 10
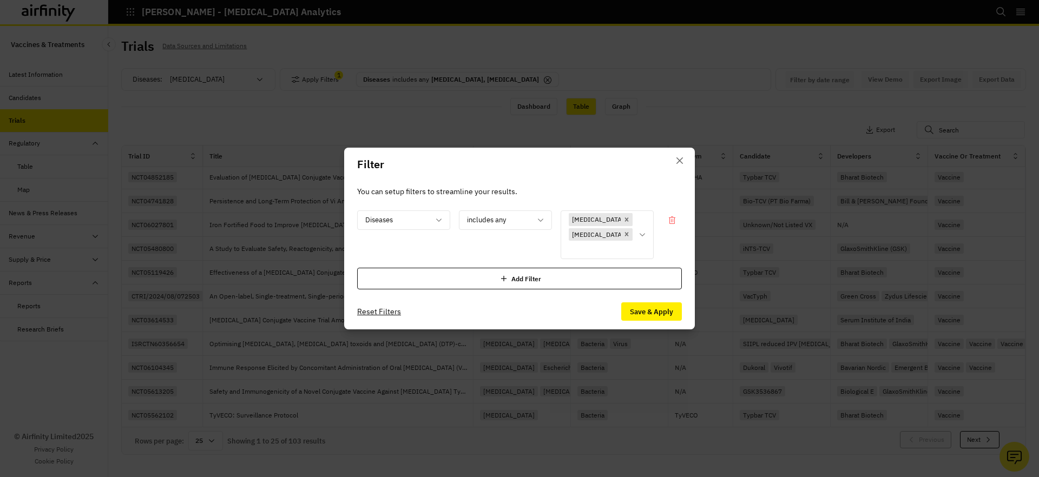
drag, startPoint x: 497, startPoint y: 267, endPoint x: 490, endPoint y: 268, distance: 6.7
click at [497, 268] on div "Add Filter" at bounding box center [519, 279] width 325 height 22
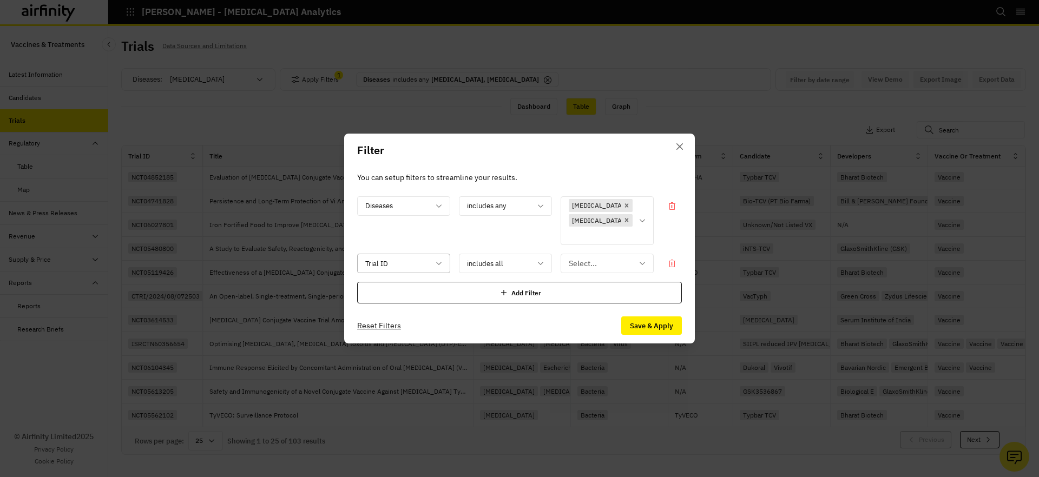
click at [414, 257] on div at bounding box center [397, 264] width 64 height 14
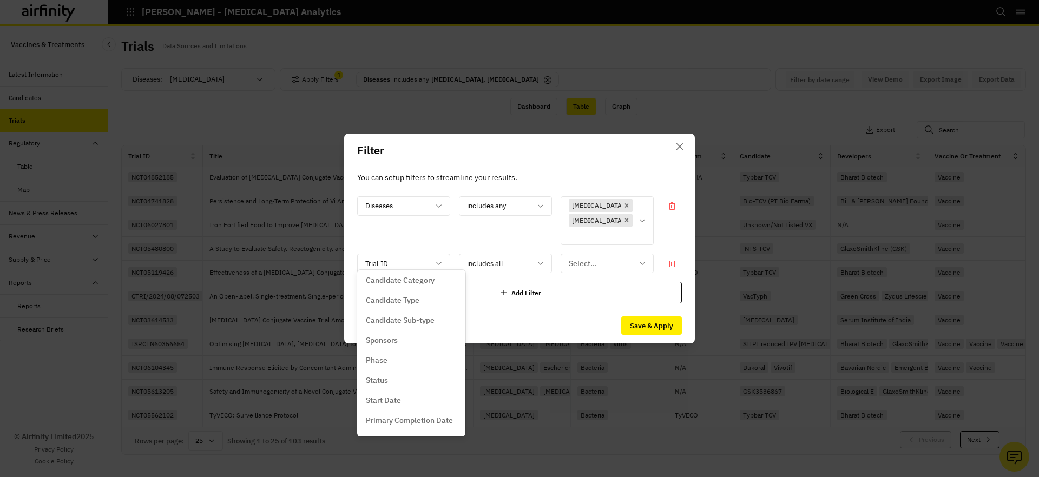
scroll to position [194, 0]
click at [393, 335] on div "Phase" at bounding box center [411, 330] width 91 height 11
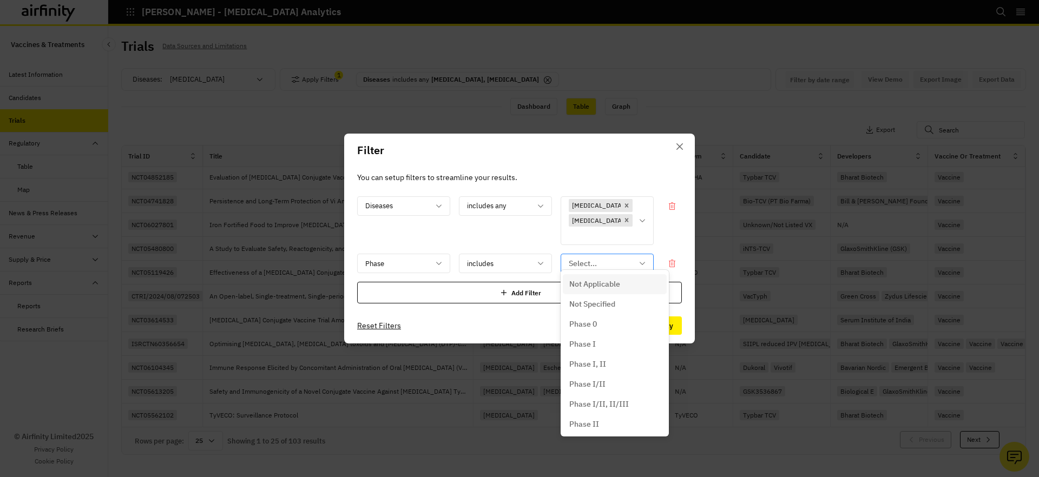
click at [592, 262] on div at bounding box center [600, 264] width 64 height 14
click at [531, 255] on div "includes" at bounding box center [497, 264] width 77 height 18
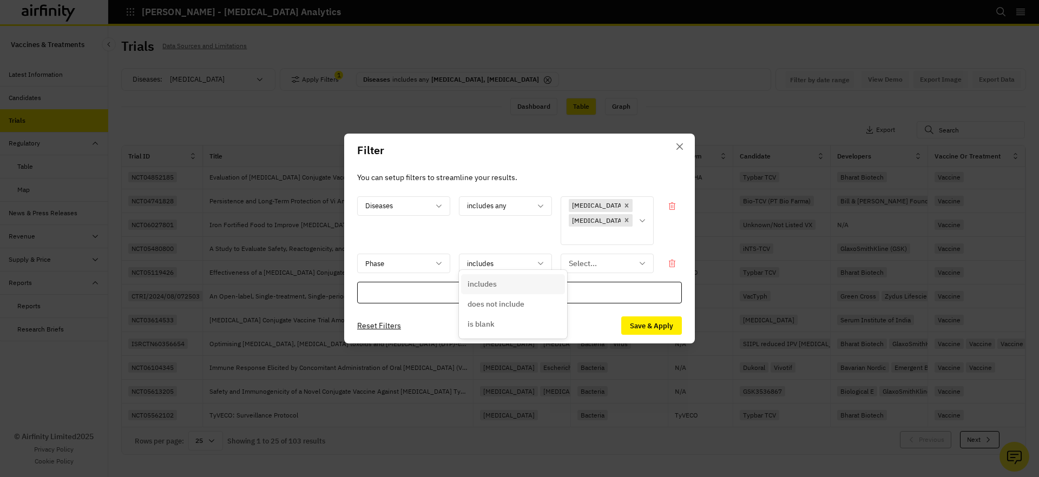
click at [510, 282] on div "includes" at bounding box center [512, 284] width 91 height 11
click at [617, 262] on div at bounding box center [600, 264] width 64 height 14
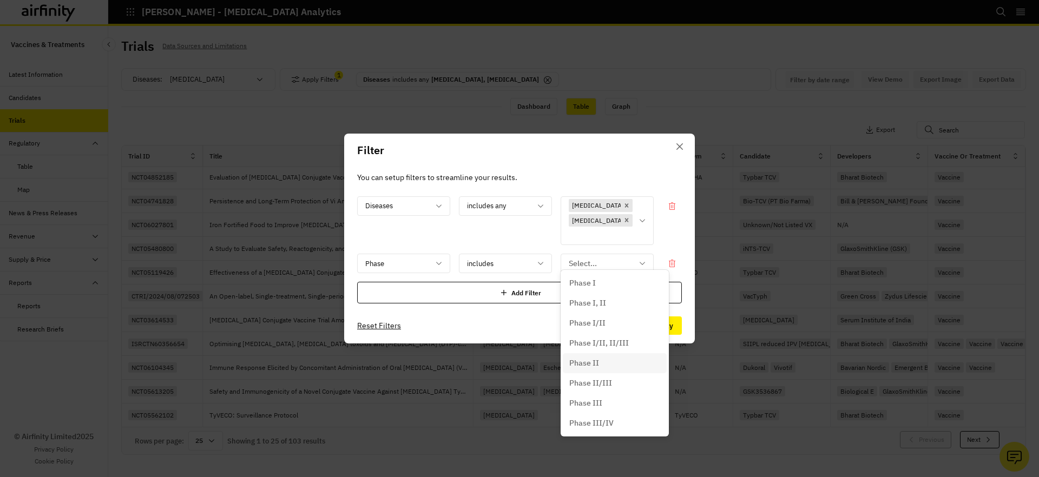
scroll to position [63, 0]
click at [613, 383] on div "Phase II/III" at bounding box center [614, 380] width 91 height 11
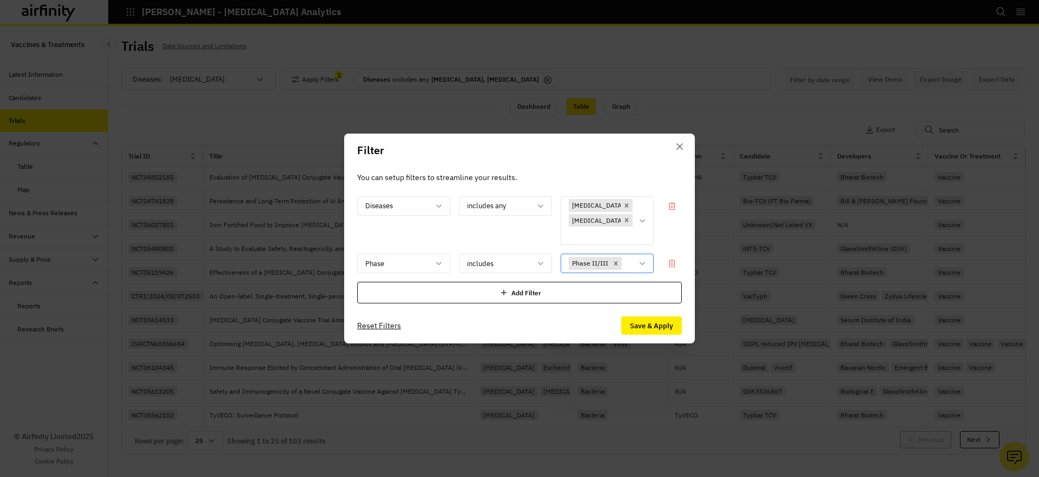
click at [644, 259] on icon at bounding box center [642, 263] width 9 height 9
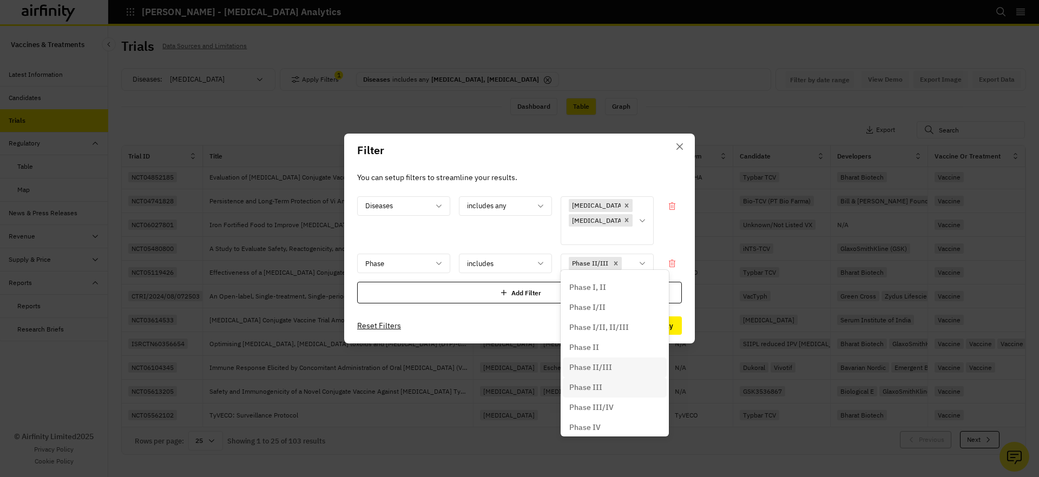
scroll to position [102, 0]
click at [608, 366] on div "Phase III" at bounding box center [614, 361] width 91 height 11
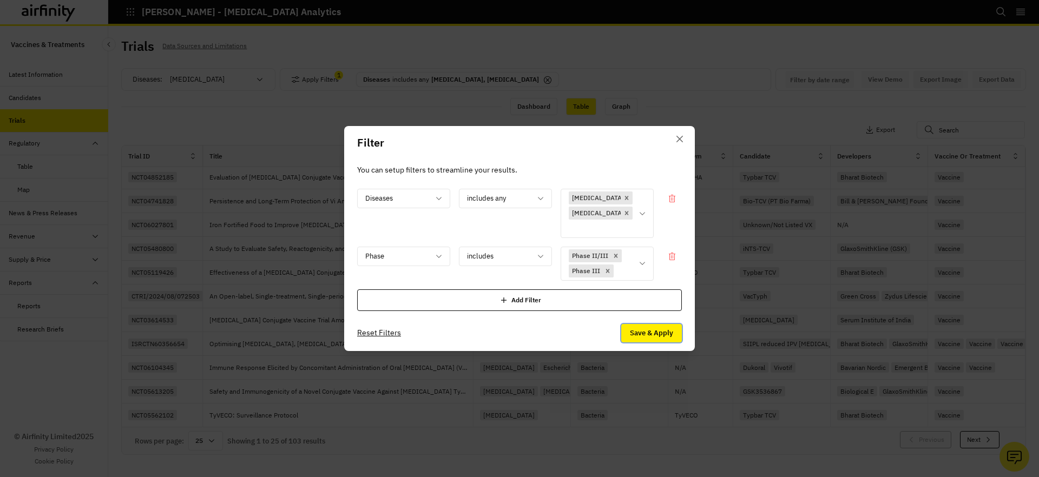
click at [640, 324] on button "Save & Apply" at bounding box center [651, 333] width 61 height 18
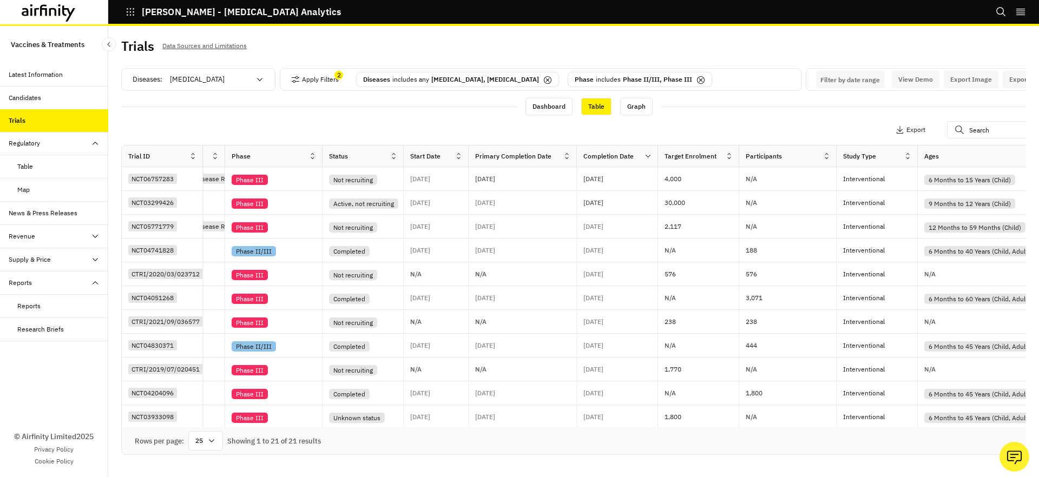
scroll to position [0, 0]
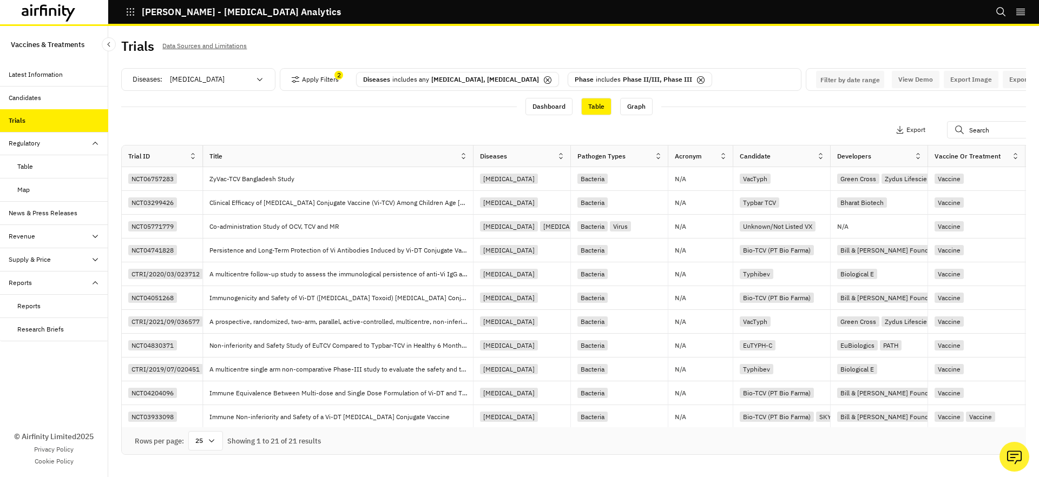
click at [253, 75] on div "Typhoid" at bounding box center [208, 79] width 93 height 17
click at [57, 267] on div "Supply & Price" at bounding box center [54, 259] width 108 height 23
click at [21, 283] on div "Table" at bounding box center [25, 283] width 16 height 10
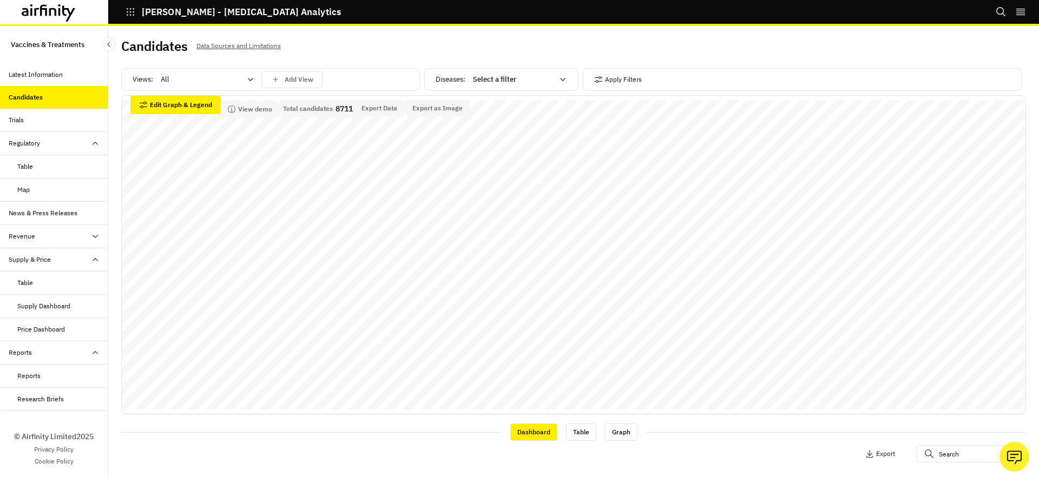
click at [645, 77] on div "Apply Filters" at bounding box center [802, 79] width 439 height 23
click at [635, 80] on button "Apply Filters" at bounding box center [618, 79] width 48 height 17
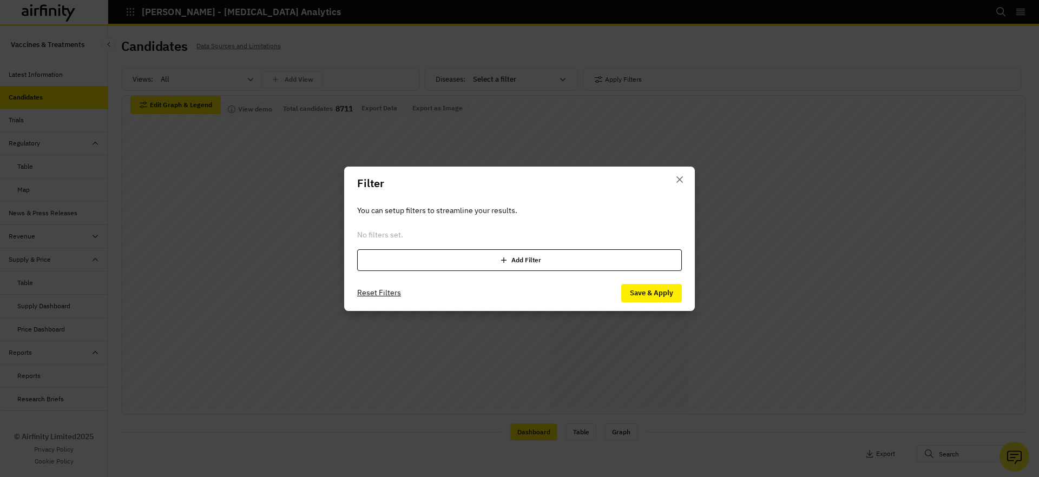
click at [408, 274] on div "You can setup filters to streamline your results. No filters set. Add Filter" at bounding box center [519, 237] width 351 height 75
drag, startPoint x: 404, startPoint y: 266, endPoint x: 484, endPoint y: 279, distance: 80.6
click at [406, 266] on div "Add Filter" at bounding box center [519, 260] width 325 height 22
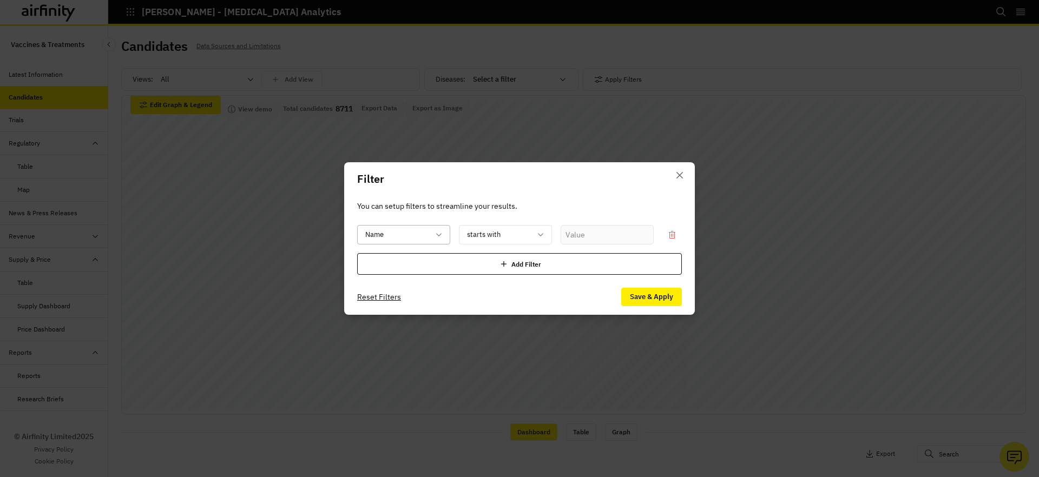
click at [423, 234] on div at bounding box center [397, 235] width 64 height 14
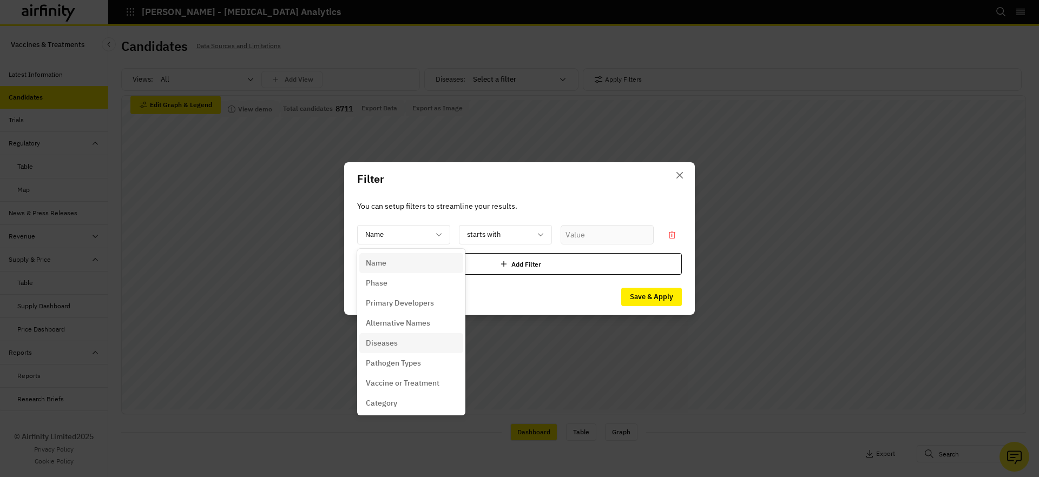
drag, startPoint x: 418, startPoint y: 337, endPoint x: 493, endPoint y: 317, distance: 78.3
click at [418, 338] on div "Diseases" at bounding box center [411, 343] width 91 height 11
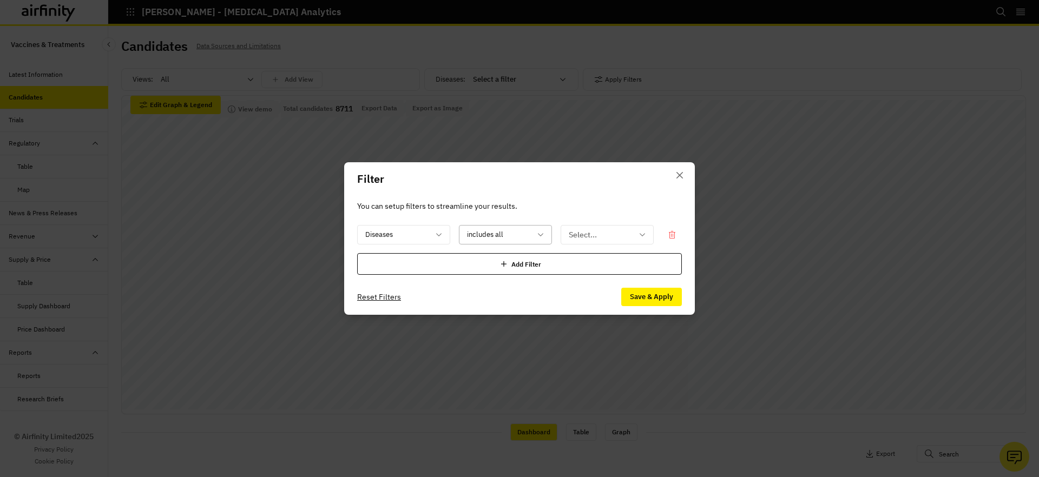
click at [534, 239] on div "includes all" at bounding box center [497, 235] width 77 height 18
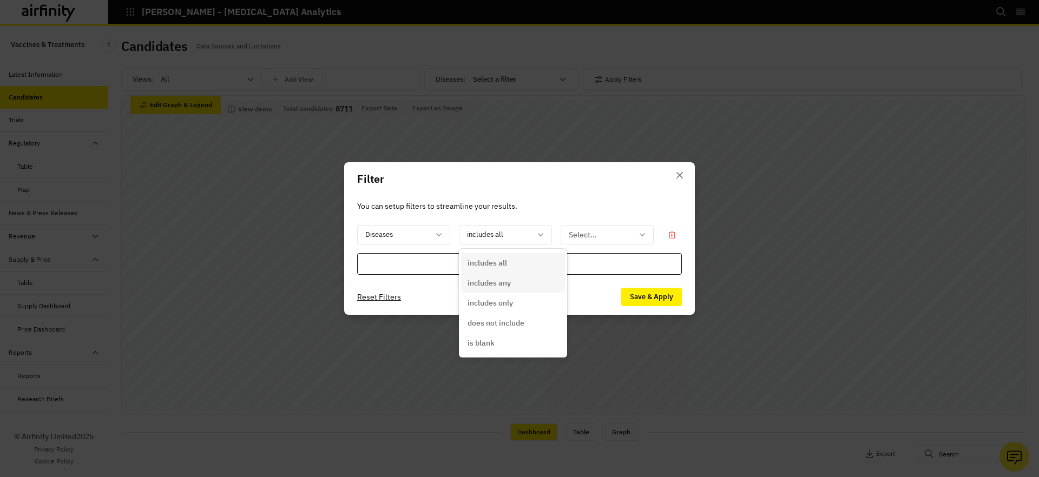
click at [538, 280] on div "includes any" at bounding box center [512, 282] width 91 height 11
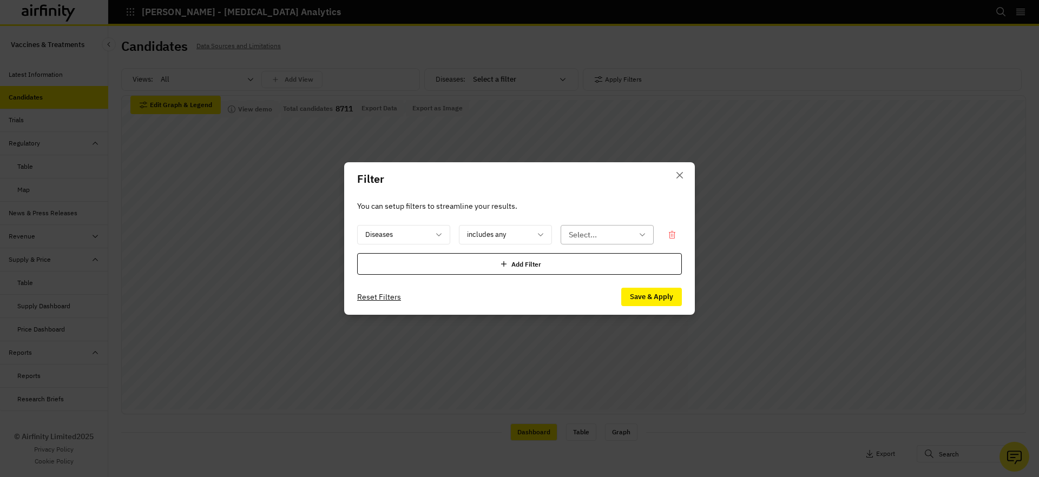
click at [600, 237] on div at bounding box center [600, 235] width 64 height 14
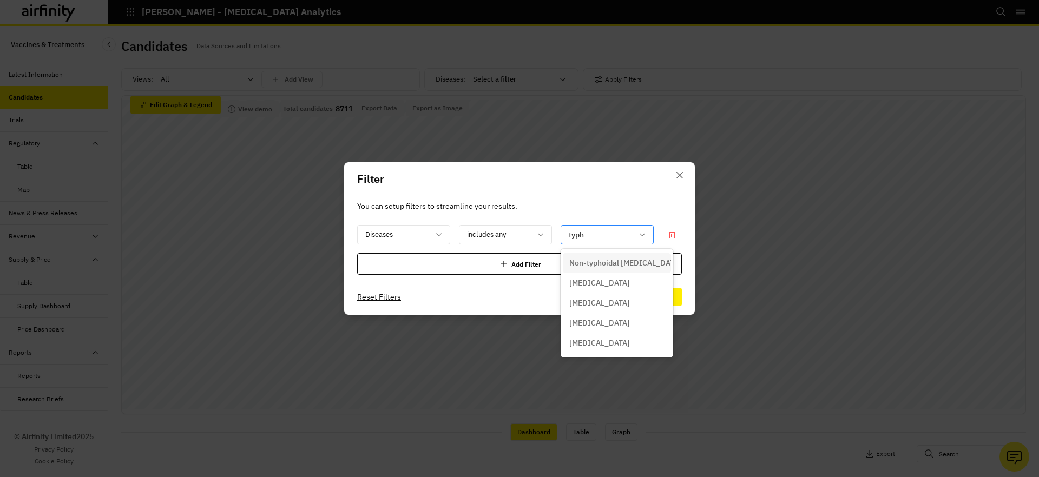
type input "typho"
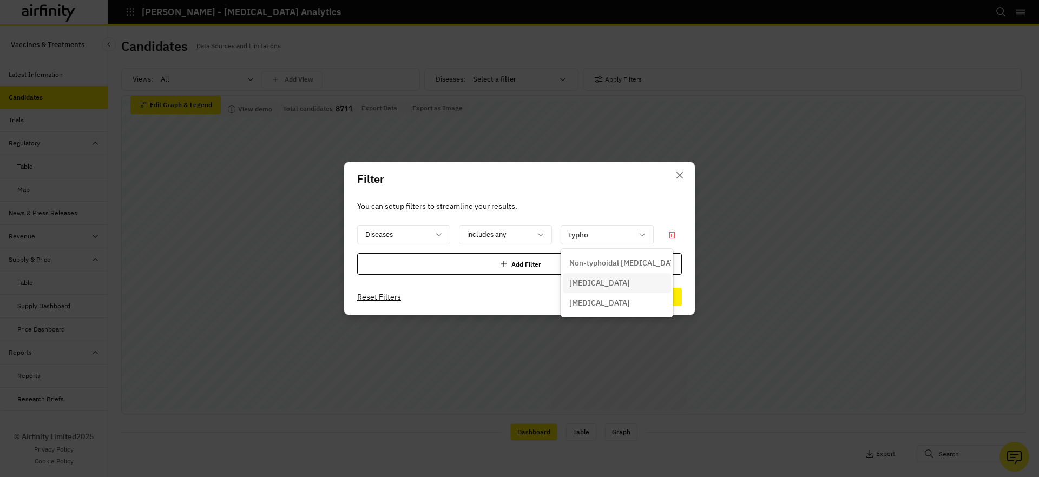
click at [602, 282] on p "Paratyphoid" at bounding box center [599, 282] width 61 height 11
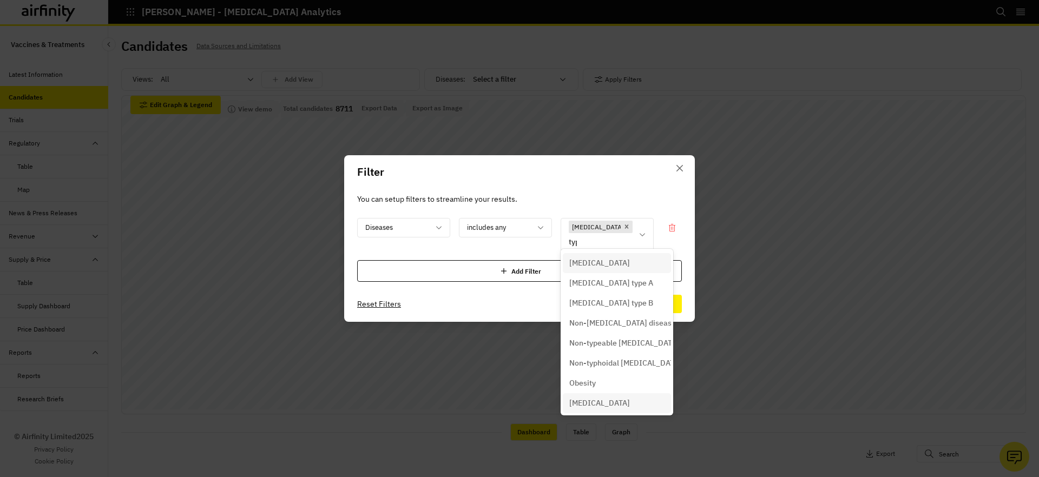
type input "typh"
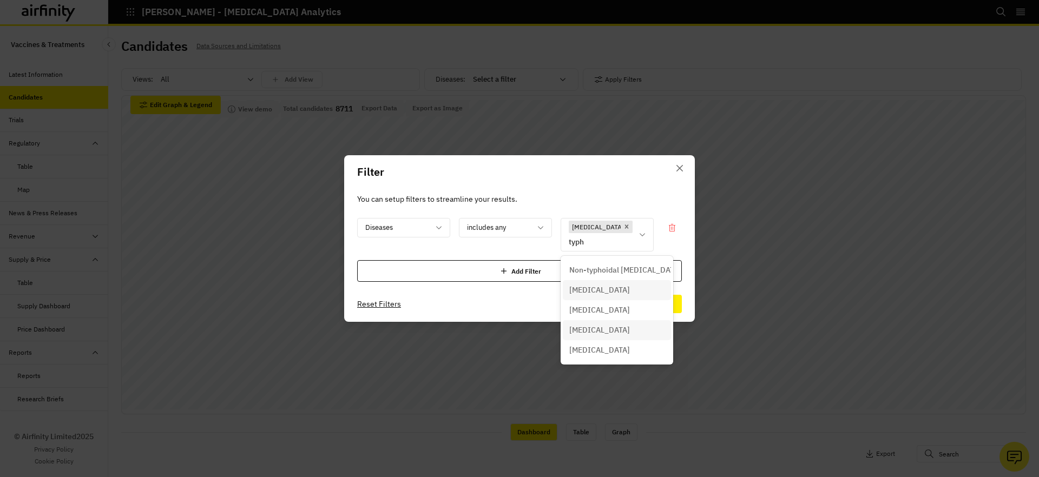
click at [596, 334] on p "Typhoid" at bounding box center [599, 330] width 61 height 11
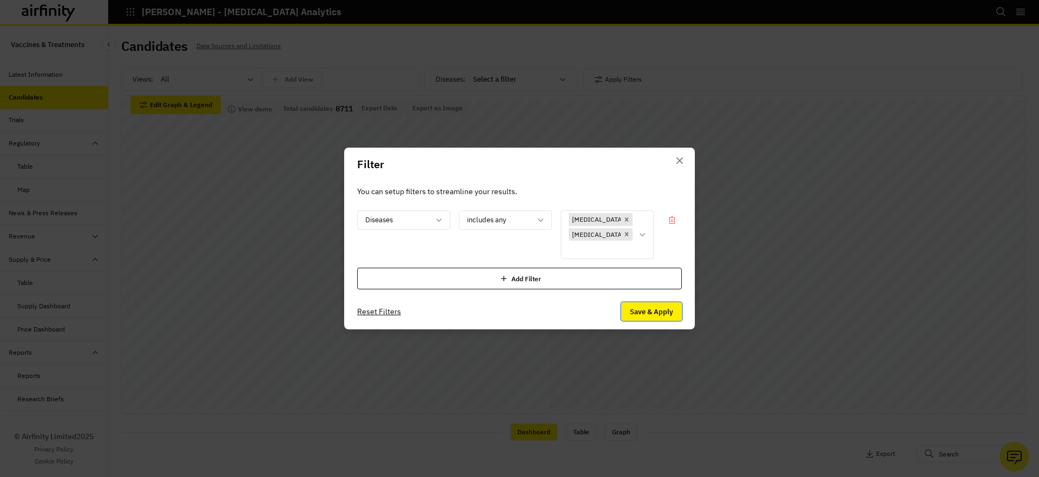
click at [647, 302] on button "Save & Apply" at bounding box center [651, 311] width 61 height 18
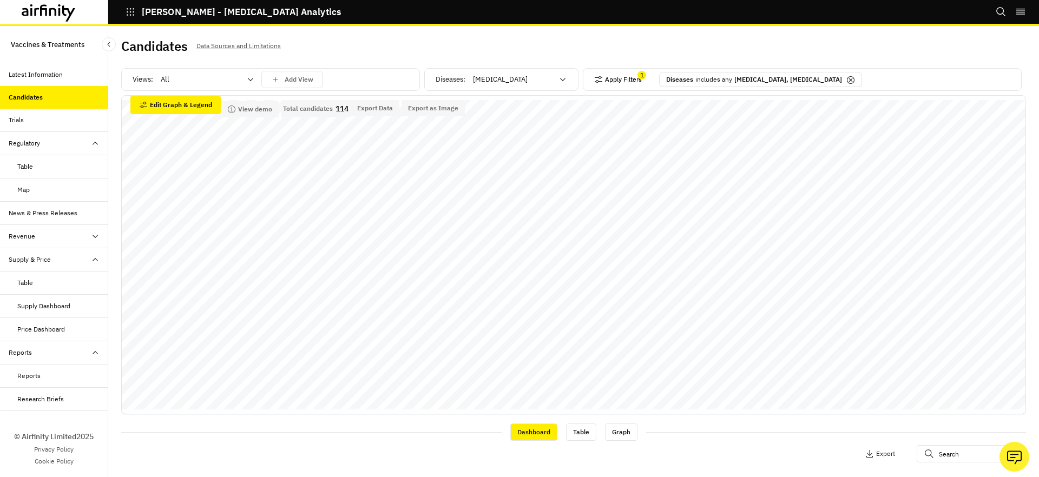
scroll to position [2, 0]
click at [644, 78] on div "Apply Filters 1 Diseases includes any Paratyphoid, Typhoid" at bounding box center [802, 77] width 439 height 23
click at [633, 79] on button "Apply Filters" at bounding box center [618, 77] width 48 height 17
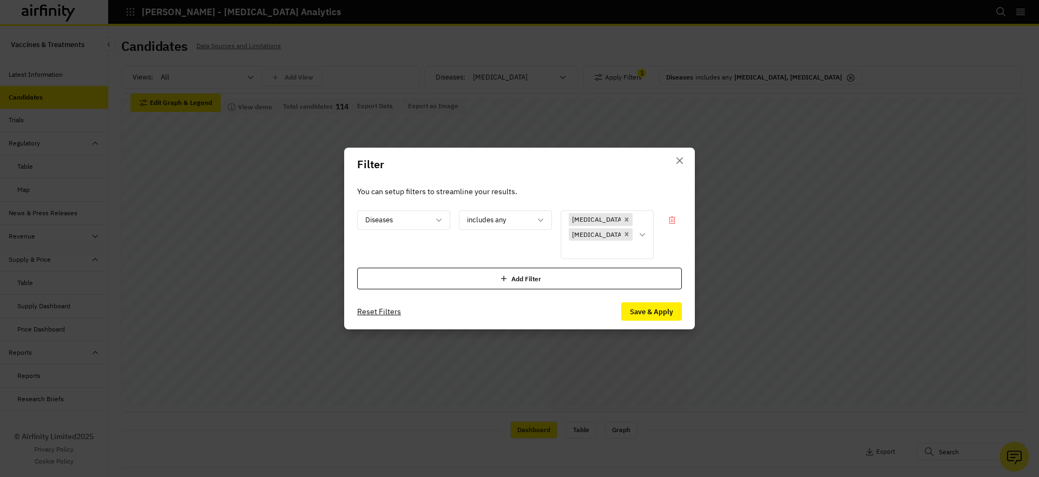
drag, startPoint x: 507, startPoint y: 266, endPoint x: 450, endPoint y: 267, distance: 57.3
click at [507, 273] on icon at bounding box center [503, 278] width 11 height 11
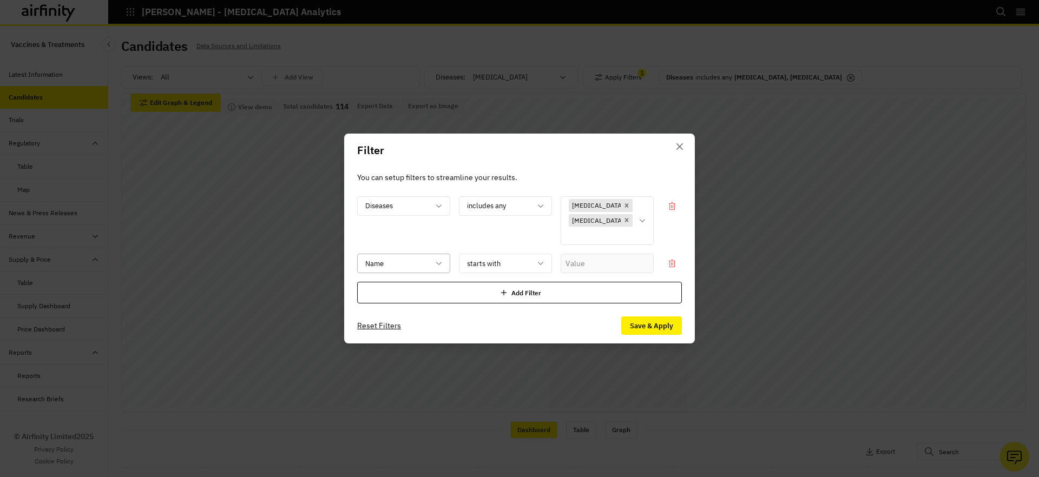
click at [404, 259] on div at bounding box center [397, 264] width 64 height 14
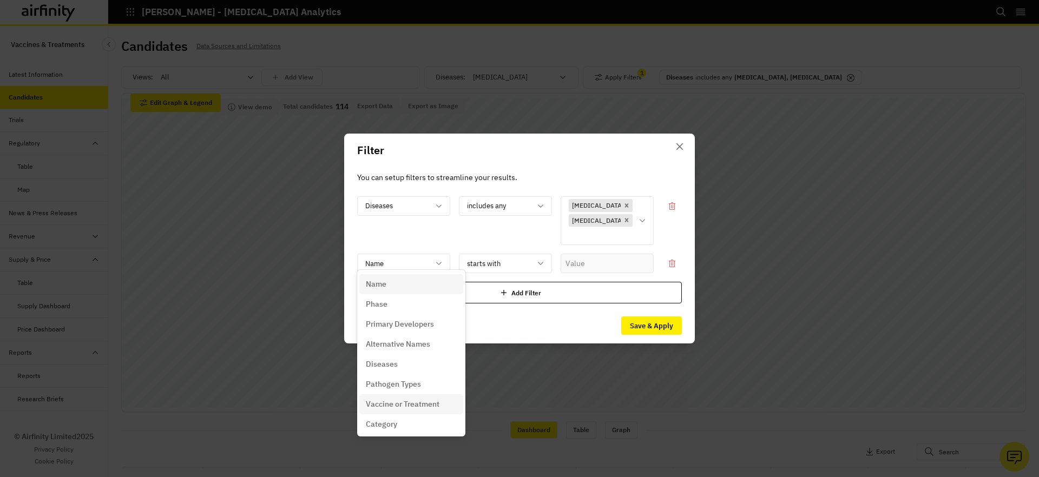
drag, startPoint x: 416, startPoint y: 398, endPoint x: 621, endPoint y: 314, distance: 222.0
click at [418, 396] on div "Vaccine or Treatment" at bounding box center [411, 404] width 104 height 20
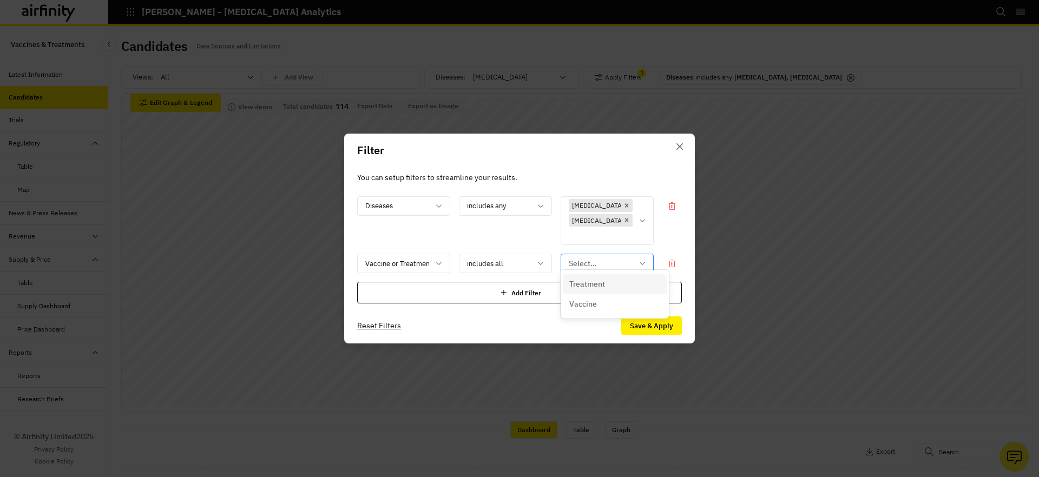
click at [619, 262] on div at bounding box center [600, 264] width 64 height 14
drag, startPoint x: 581, startPoint y: 309, endPoint x: 677, endPoint y: 323, distance: 97.4
click at [582, 309] on p "Vaccine" at bounding box center [583, 304] width 28 height 11
click at [672, 320] on button "Save & Apply" at bounding box center [651, 325] width 61 height 18
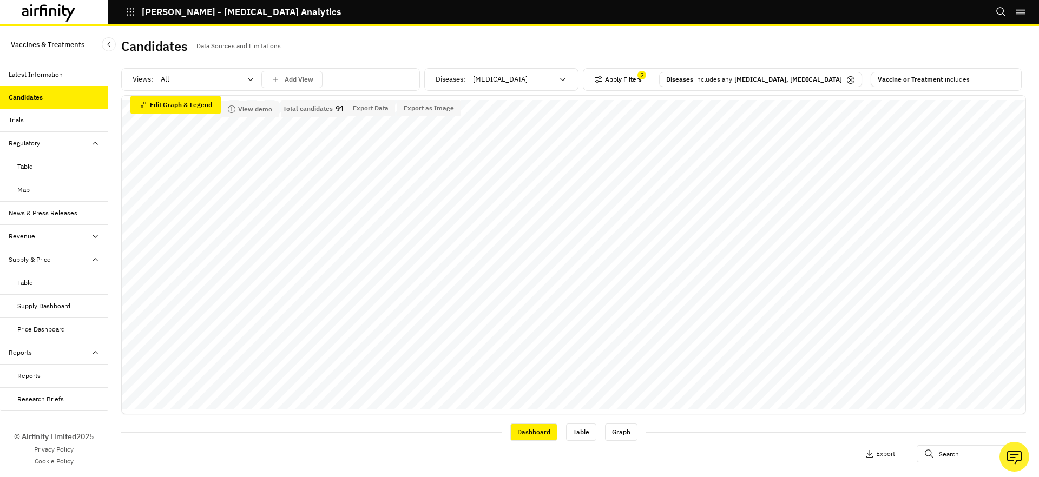
scroll to position [1, 0]
click at [167, 112] on button "Edit Graph & Legend" at bounding box center [175, 104] width 90 height 18
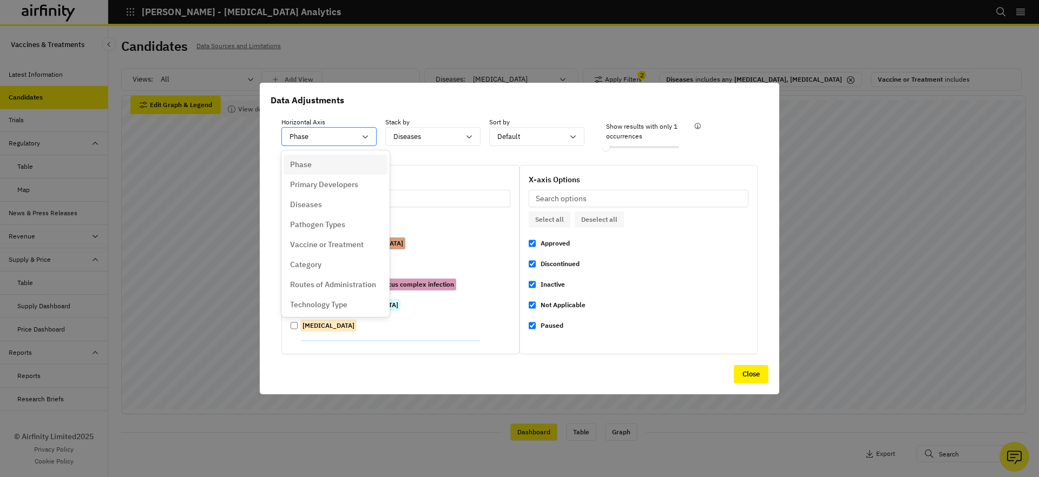
click at [307, 143] on div "Phase" at bounding box center [321, 137] width 79 height 18
click at [351, 183] on p "Primary Developers" at bounding box center [324, 184] width 68 height 11
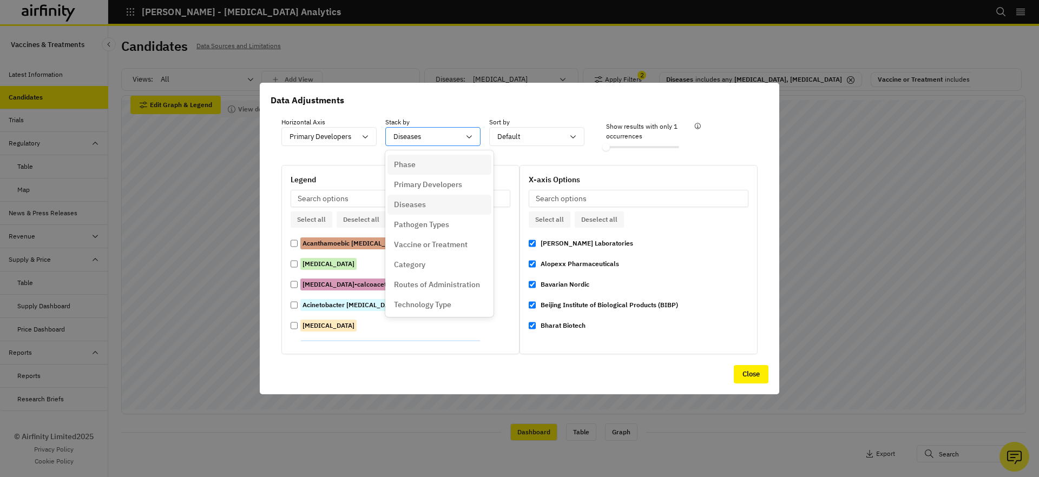
click at [429, 134] on div at bounding box center [426, 137] width 66 height 14
click at [442, 281] on p "Routes of Administration" at bounding box center [437, 284] width 86 height 11
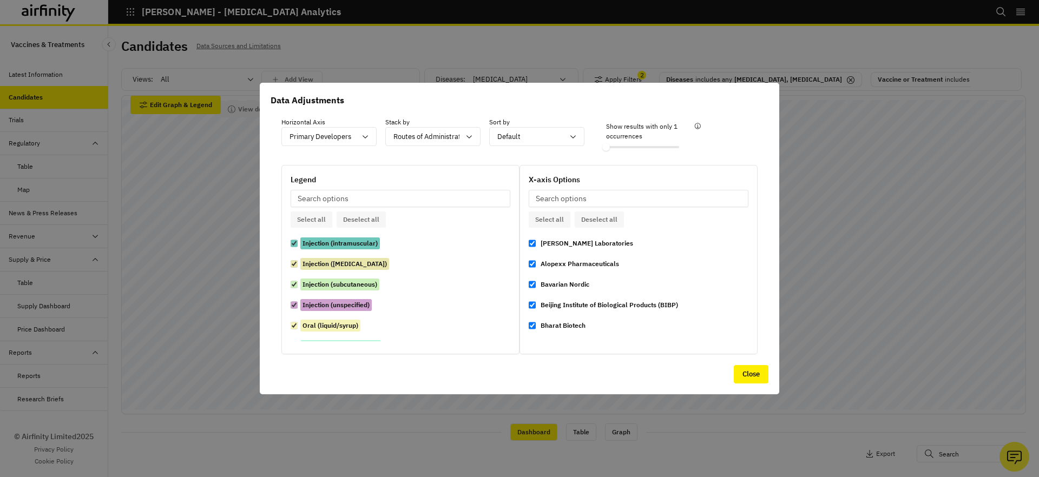
click at [205, 168] on div at bounding box center [519, 238] width 1039 height 477
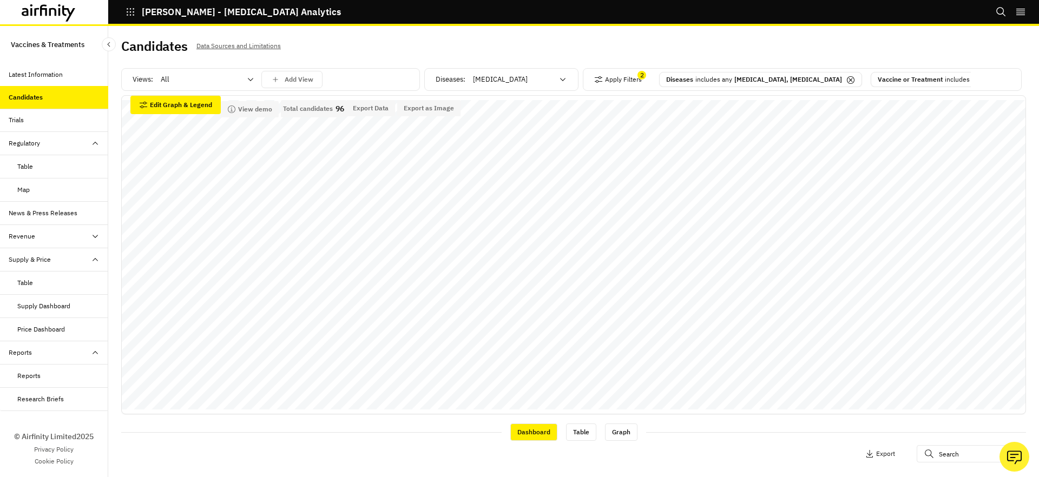
click at [128, 13] on icon "button" at bounding box center [130, 12] width 10 height 10
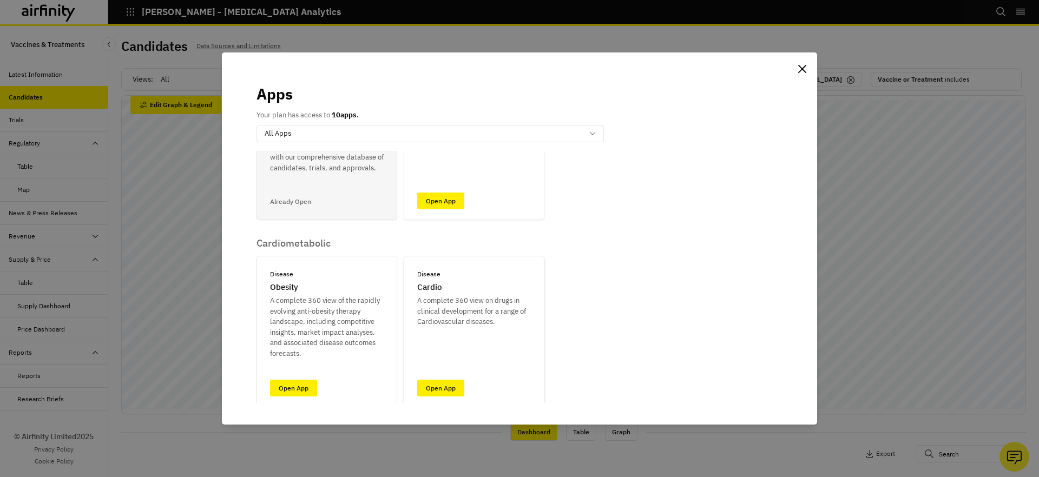
scroll to position [282, 0]
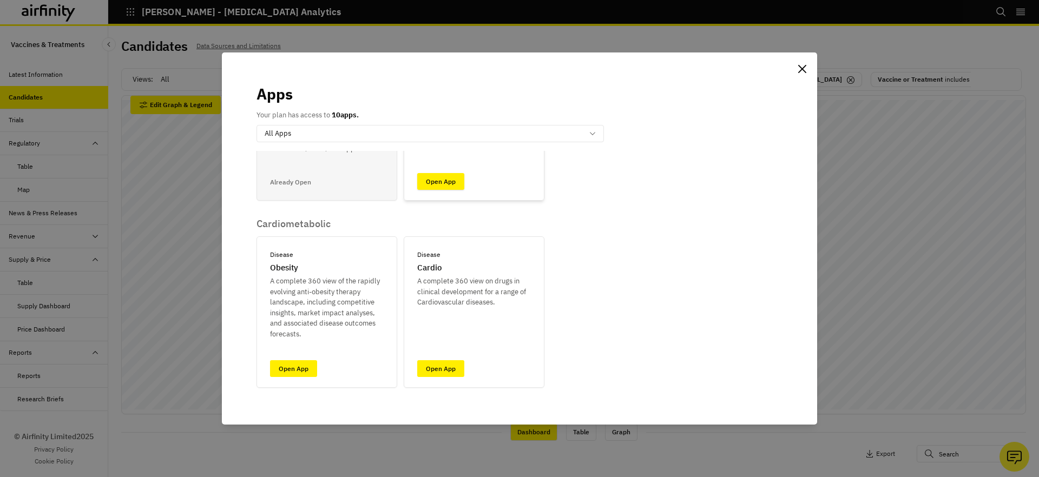
click at [444, 184] on link "Open App" at bounding box center [440, 181] width 47 height 17
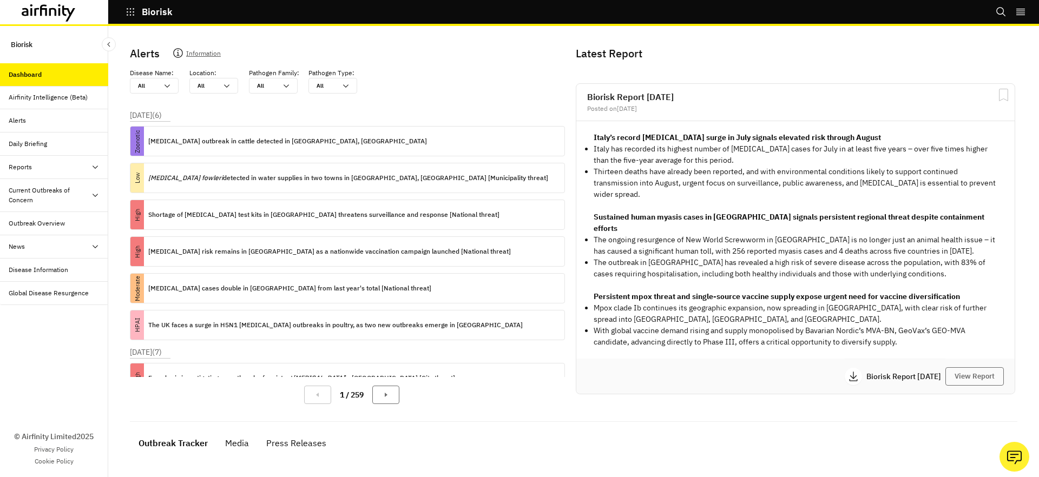
scroll to position [121, 0]
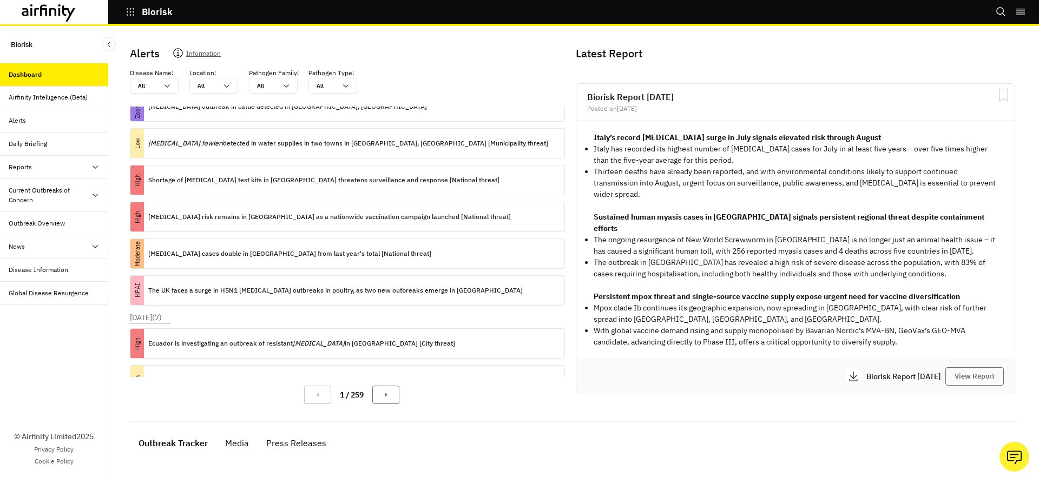
click at [79, 171] on div "Reports" at bounding box center [59, 167] width 100 height 10
click at [22, 191] on div "Reports" at bounding box center [28, 191] width 23 height 10
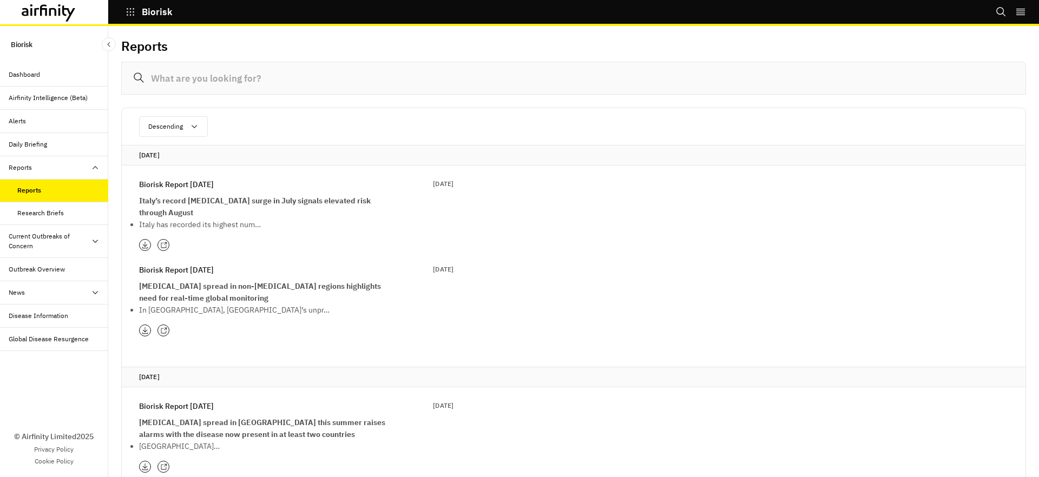
click at [160, 246] on icon at bounding box center [163, 245] width 7 height 7
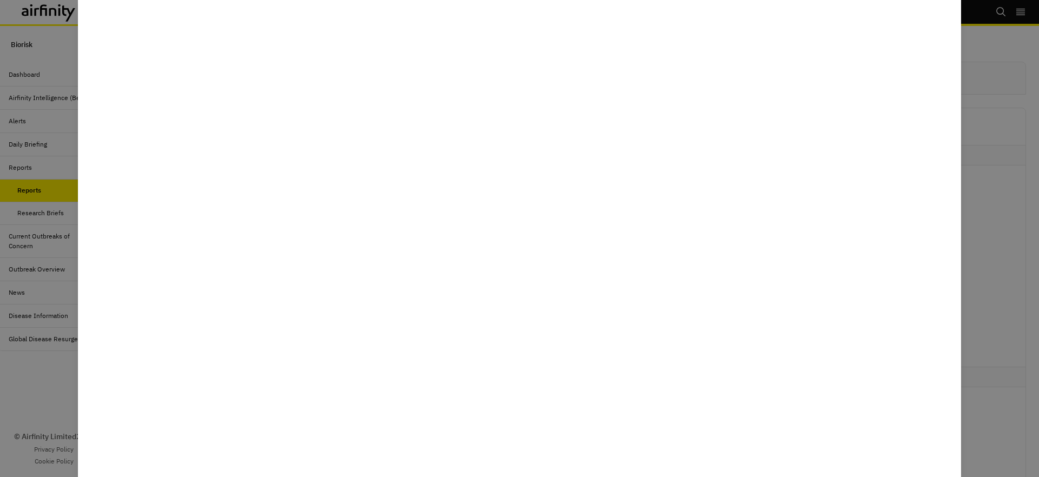
click at [9, 297] on div at bounding box center [519, 238] width 1039 height 477
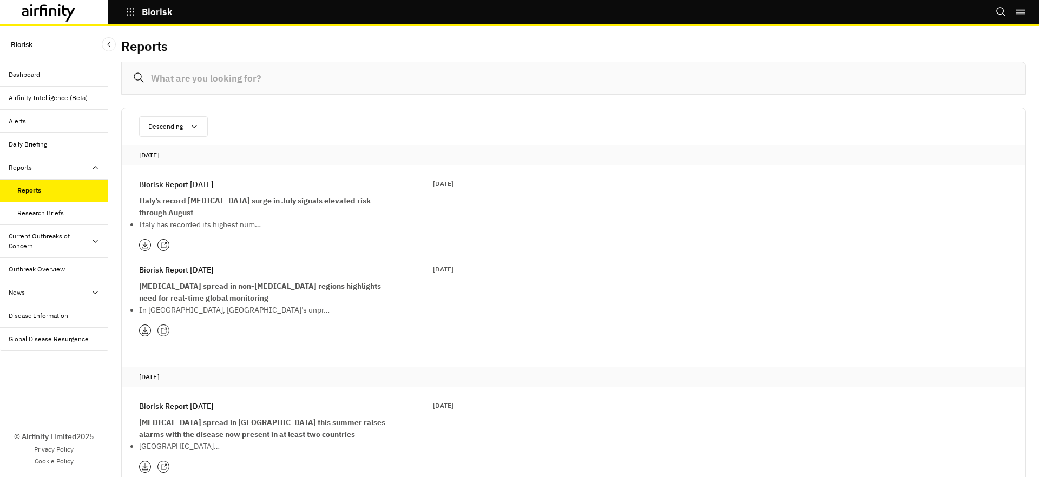
click at [40, 237] on div "Current Outbreaks of Concern" at bounding box center [50, 241] width 82 height 19
click at [35, 289] on div "Mpox" at bounding box center [62, 293] width 91 height 10
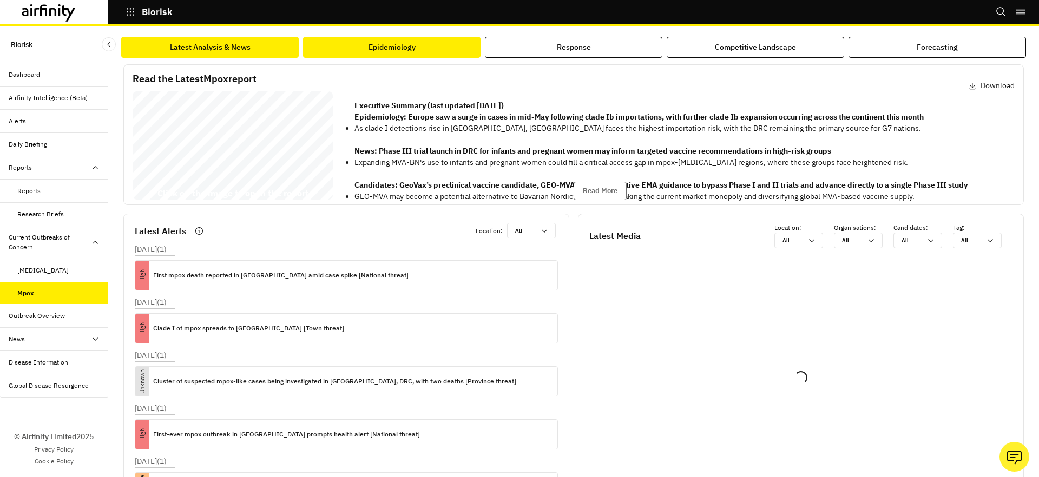
click at [379, 47] on div "Epidemiology" at bounding box center [391, 47] width 47 height 11
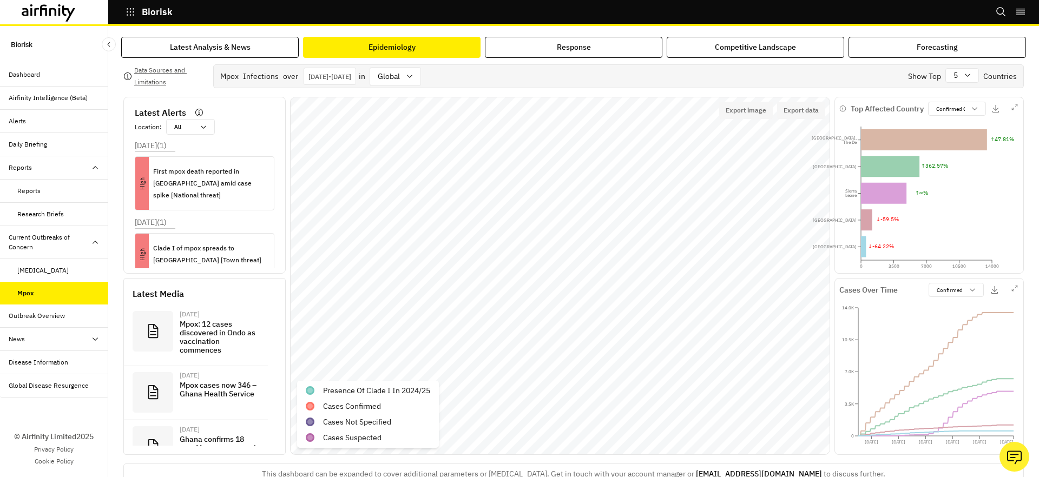
click at [32, 75] on div "Dashboard" at bounding box center [24, 75] width 31 height 10
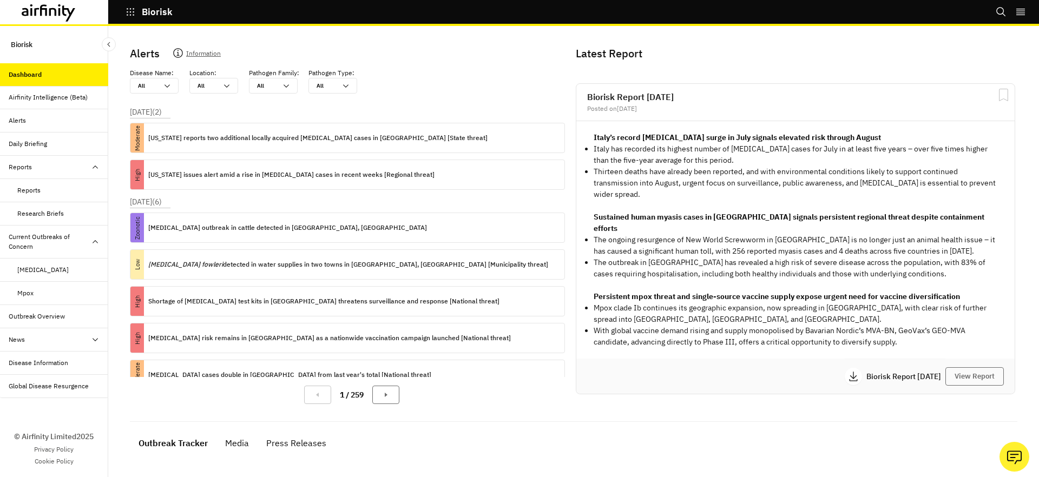
click at [32, 75] on div "Dashboard" at bounding box center [25, 75] width 33 height 10
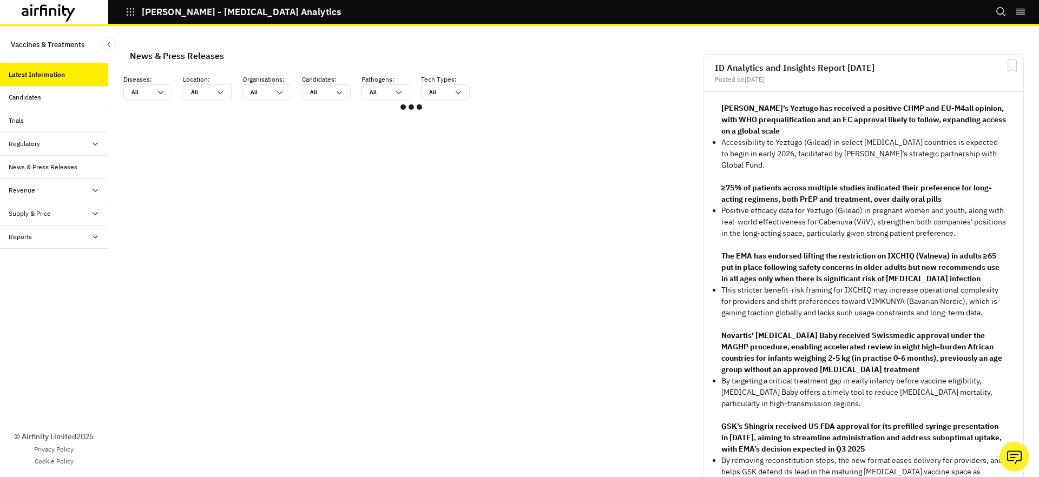
scroll to position [649, 325]
click at [44, 233] on div "Reports" at bounding box center [59, 237] width 100 height 10
click at [32, 256] on div "Reports" at bounding box center [28, 260] width 23 height 10
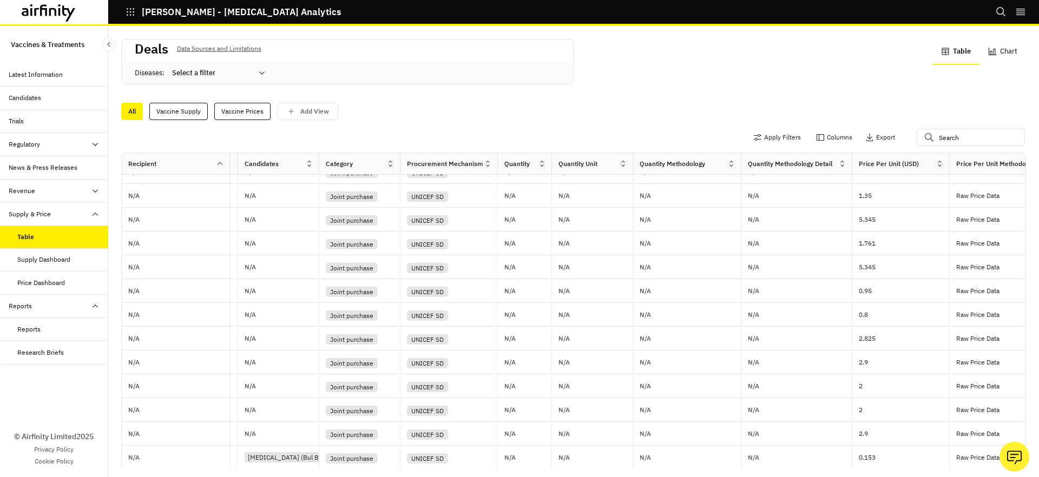
scroll to position [28, 0]
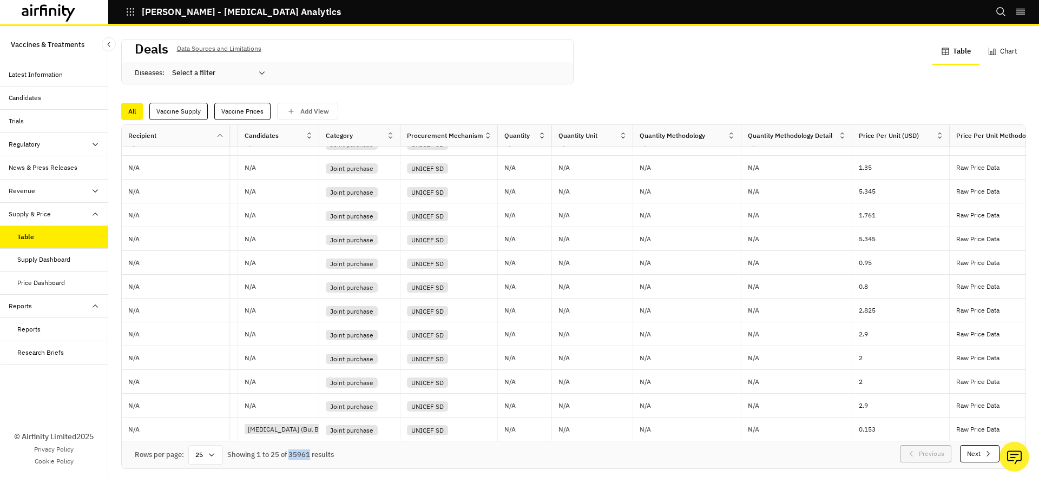
drag, startPoint x: 288, startPoint y: 446, endPoint x: 310, endPoint y: 445, distance: 21.6
click at [310, 449] on div "Showing 1 to 25 of 35961 results" at bounding box center [280, 454] width 107 height 11
click at [40, 264] on div "Supply Dashboard" at bounding box center [43, 260] width 53 height 10
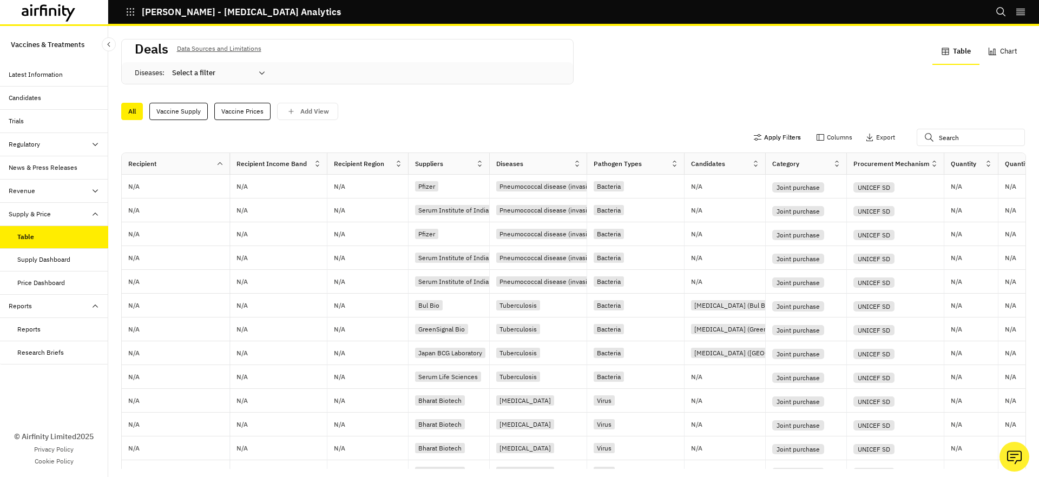
click at [792, 133] on button "Apply Filters" at bounding box center [777, 137] width 48 height 17
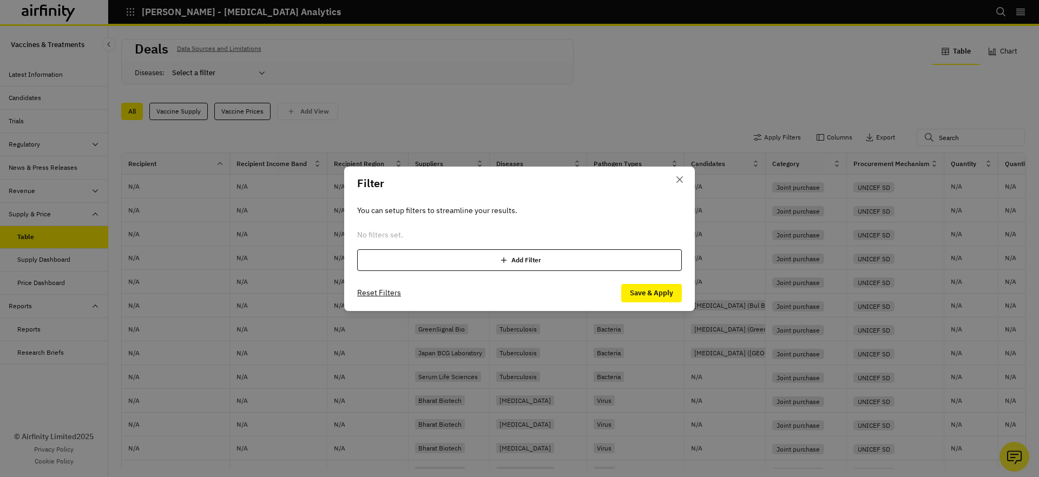
click at [490, 263] on div "Add Filter" at bounding box center [519, 260] width 325 height 22
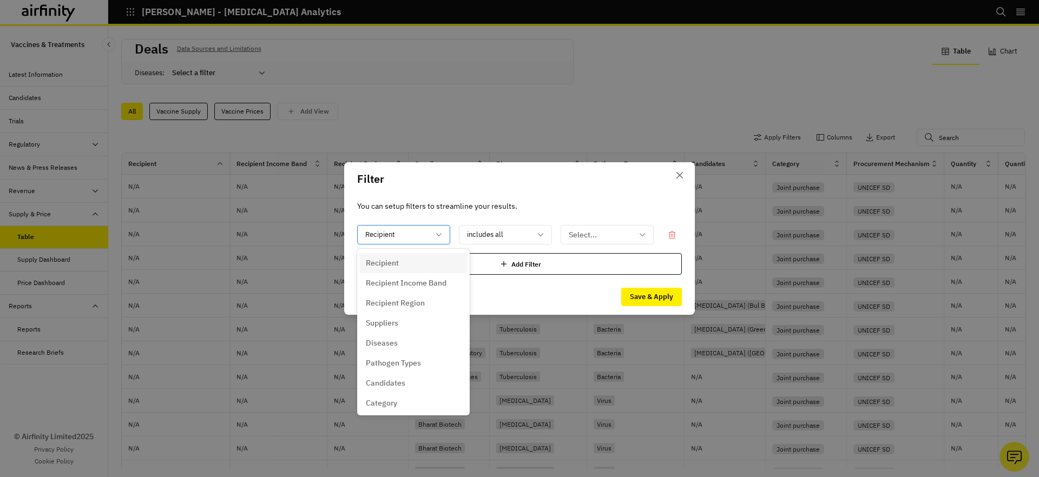
click at [407, 235] on div at bounding box center [397, 235] width 64 height 14
click at [386, 346] on p "Diseases" at bounding box center [382, 343] width 32 height 11
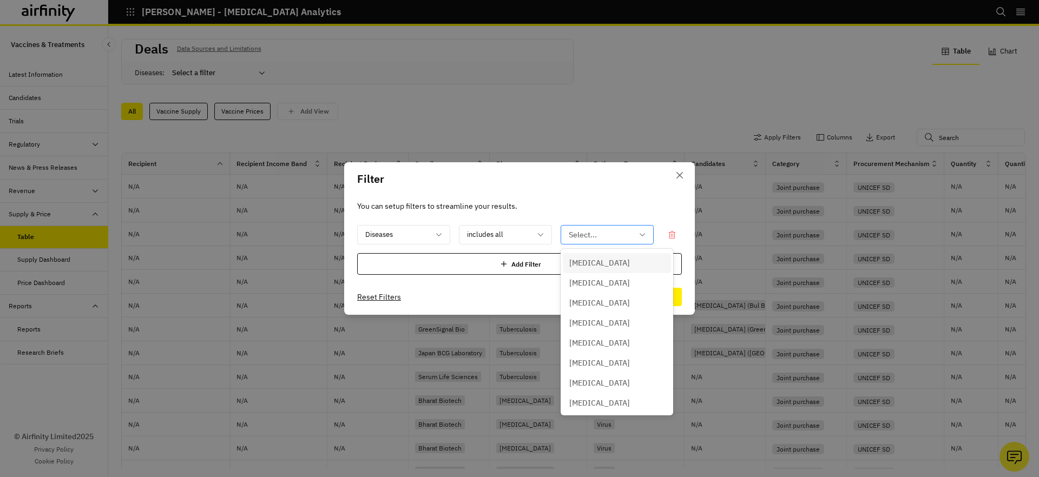
click at [598, 237] on div at bounding box center [600, 235] width 64 height 14
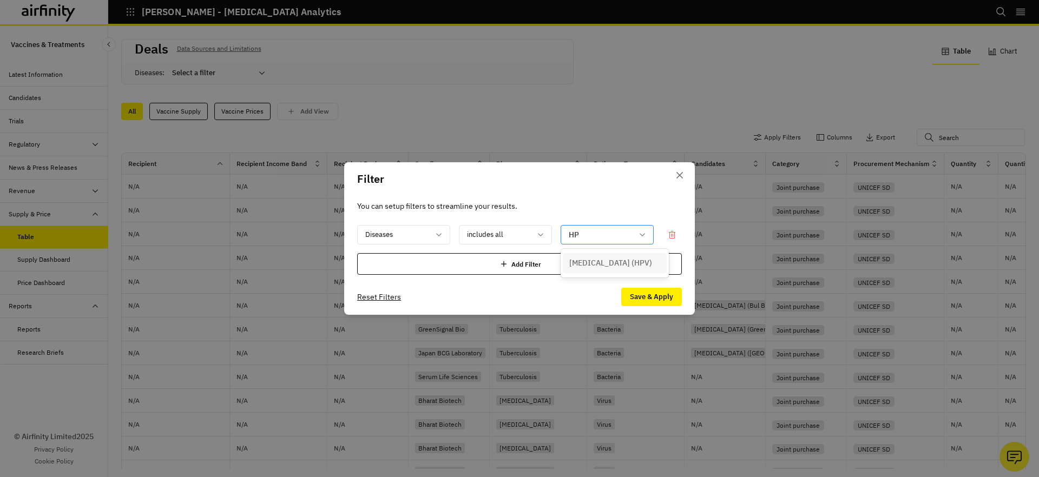
type input "HPV"
click at [599, 254] on div "[MEDICAL_DATA] (HPV)" at bounding box center [615, 263] width 104 height 20
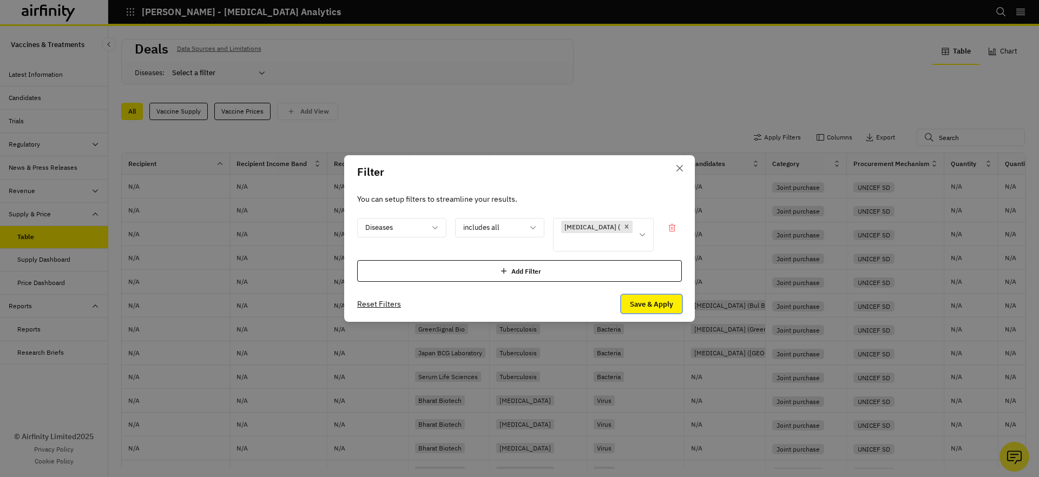
click at [647, 307] on button "Save & Apply" at bounding box center [651, 304] width 61 height 18
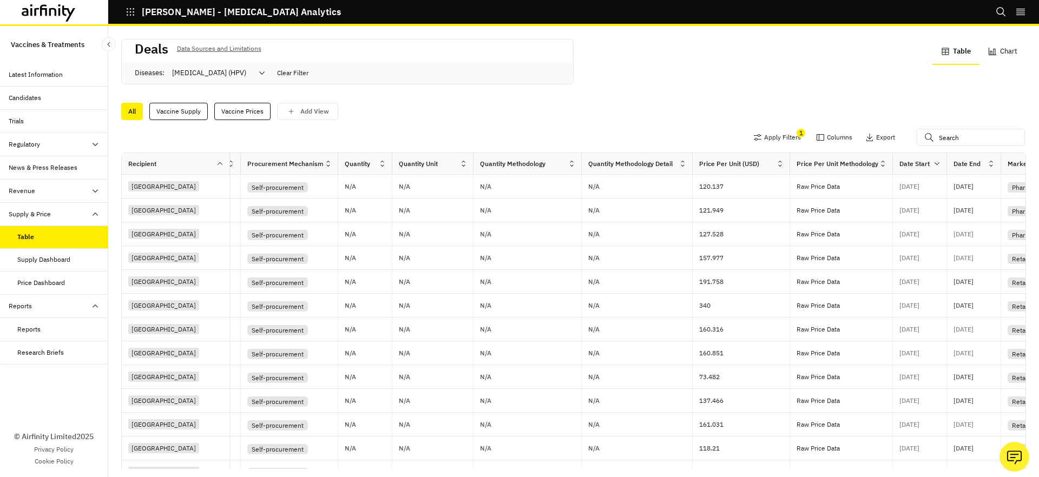
click at [50, 263] on div "Supply Dashboard" at bounding box center [43, 260] width 53 height 10
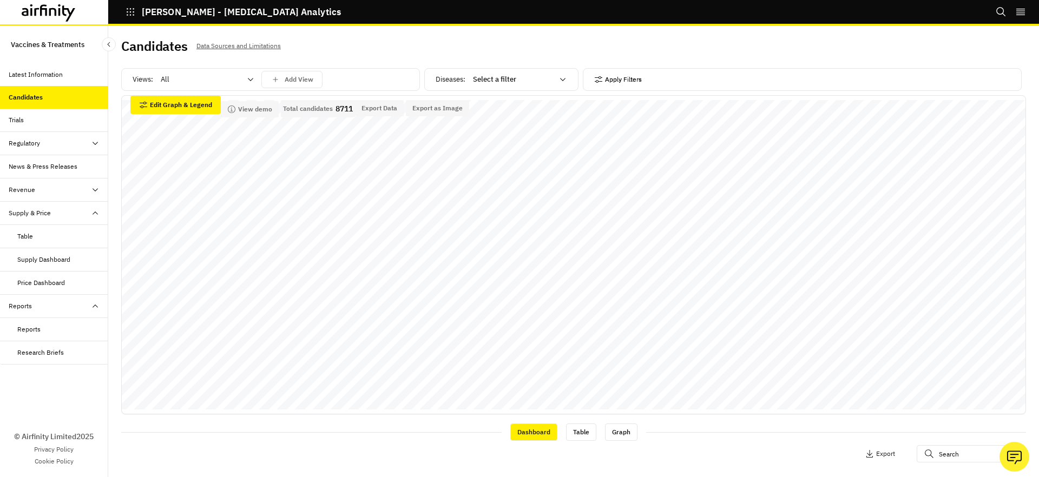
click at [627, 84] on button "Apply Filters" at bounding box center [618, 79] width 48 height 17
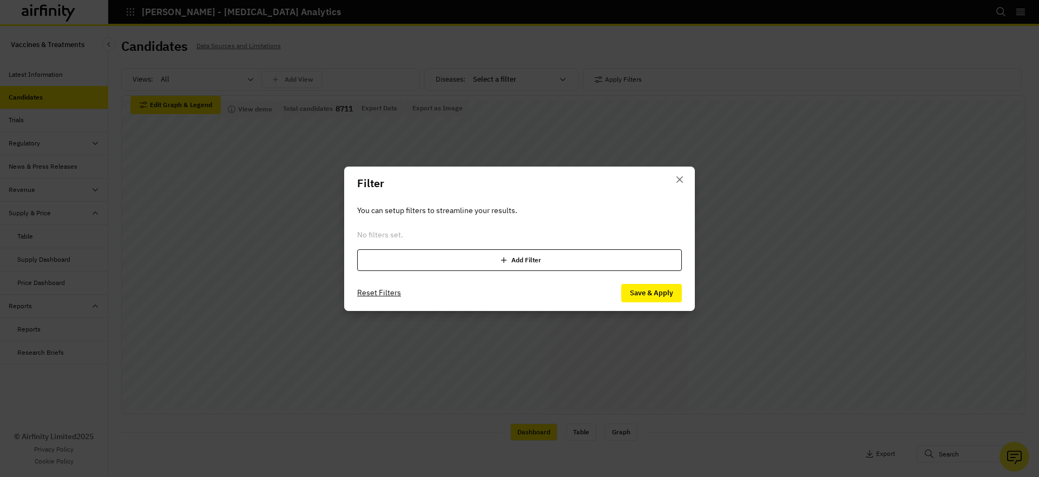
click at [532, 261] on div "Add Filter" at bounding box center [519, 260] width 325 height 22
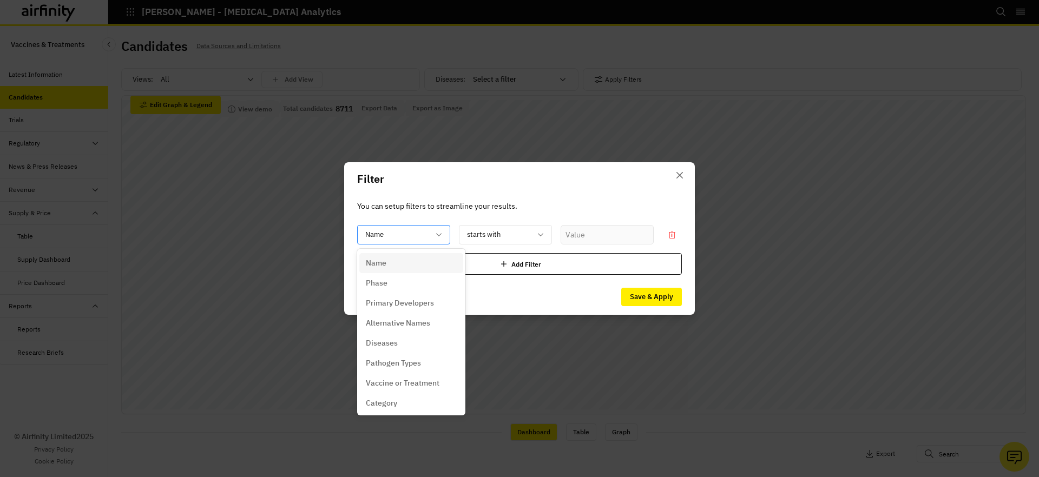
click at [433, 233] on div "Name" at bounding box center [396, 235] width 77 height 18
drag, startPoint x: 406, startPoint y: 340, endPoint x: 427, endPoint y: 332, distance: 23.3
click at [406, 340] on div "Diseases" at bounding box center [411, 343] width 91 height 11
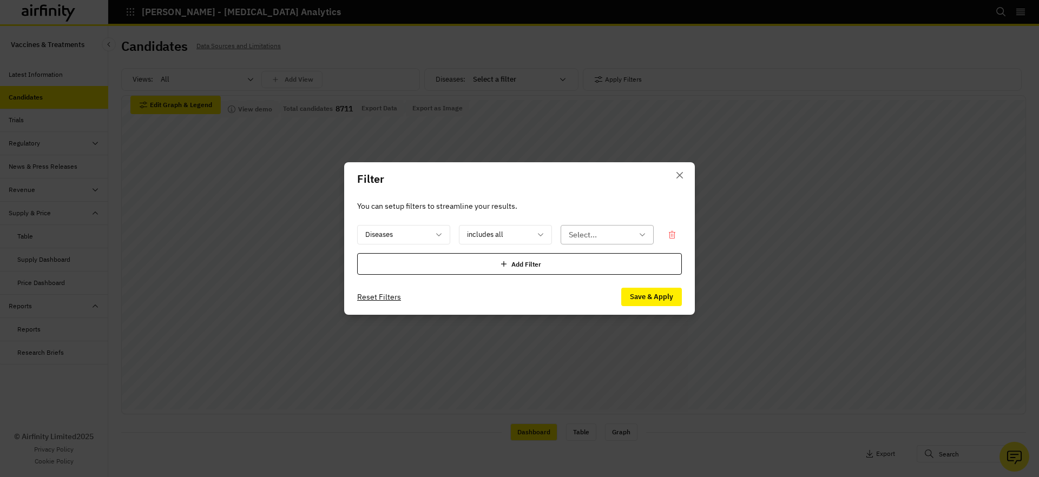
click at [570, 241] on div at bounding box center [600, 235] width 64 height 14
type input "diabe"
drag, startPoint x: 581, startPoint y: 260, endPoint x: 598, endPoint y: 264, distance: 16.8
click at [581, 260] on p "Type 2 diabetes mellitus" at bounding box center [614, 262] width 90 height 11
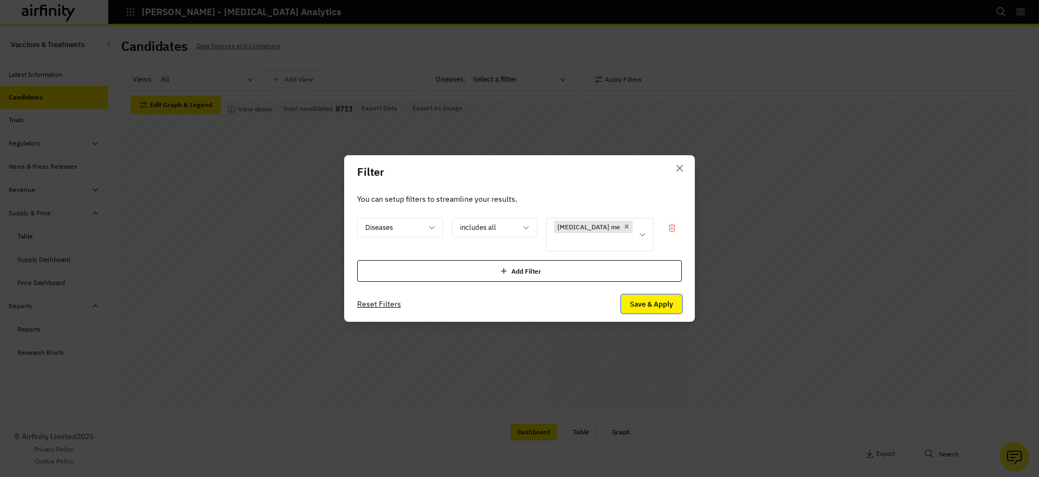
click at [650, 306] on button "Save & Apply" at bounding box center [651, 304] width 61 height 18
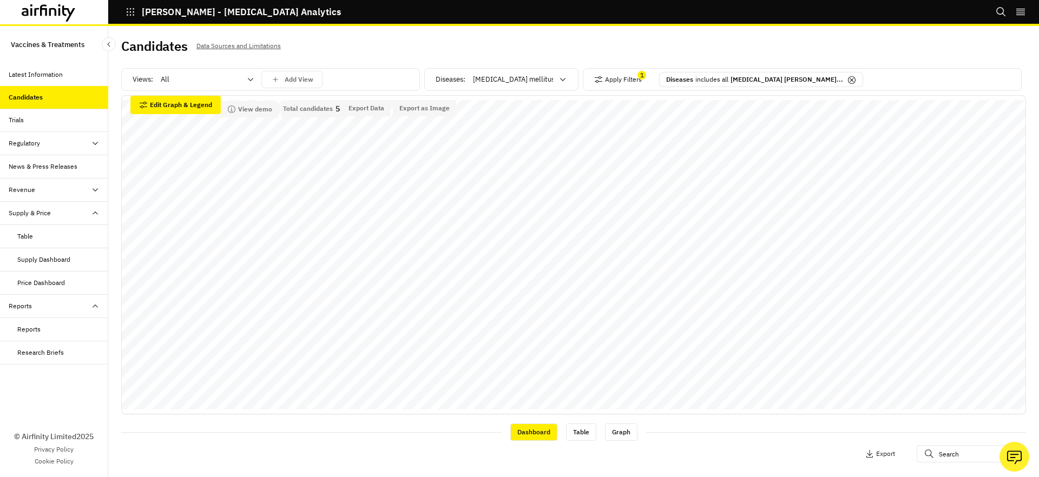
click at [132, 18] on button "IDA - Infectious Disease Analytics" at bounding box center [232, 12] width 215 height 18
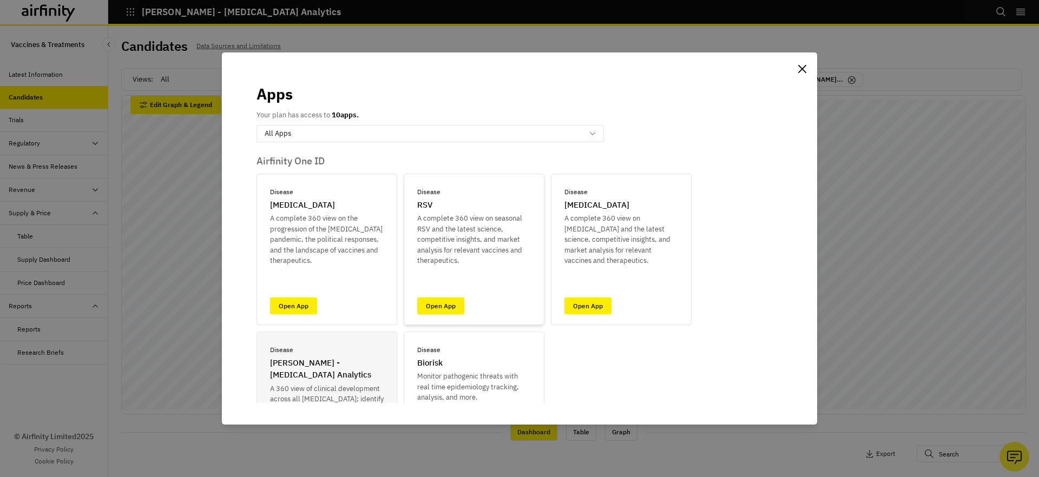
click at [453, 310] on link "Open App" at bounding box center [440, 305] width 47 height 17
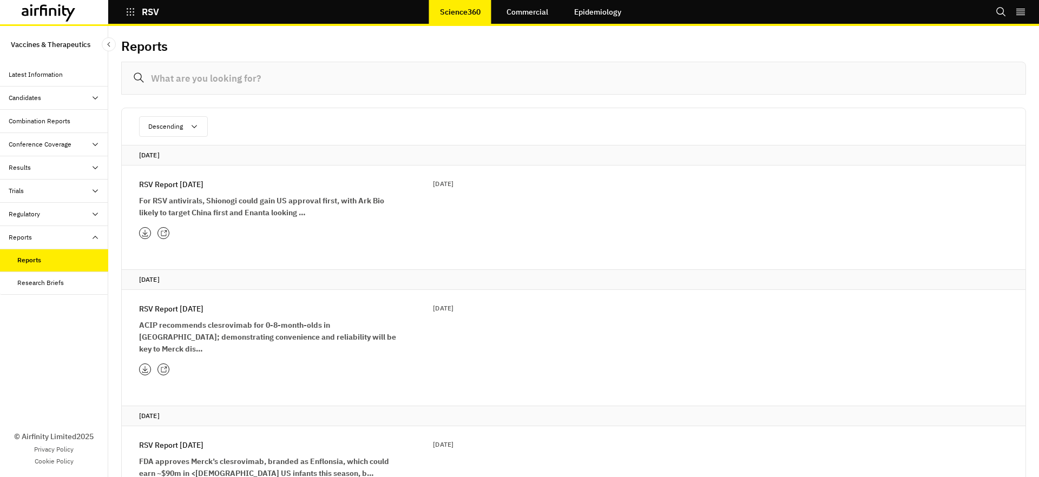
click at [167, 231] on div at bounding box center [163, 233] width 12 height 12
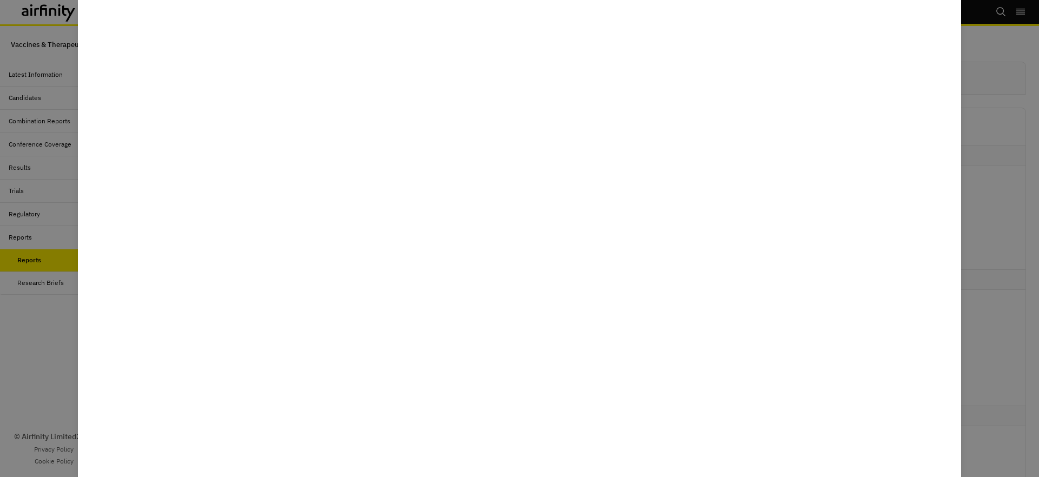
drag, startPoint x: 77, startPoint y: 170, endPoint x: 70, endPoint y: 168, distance: 7.2
click at [77, 170] on div at bounding box center [519, 238] width 1039 height 477
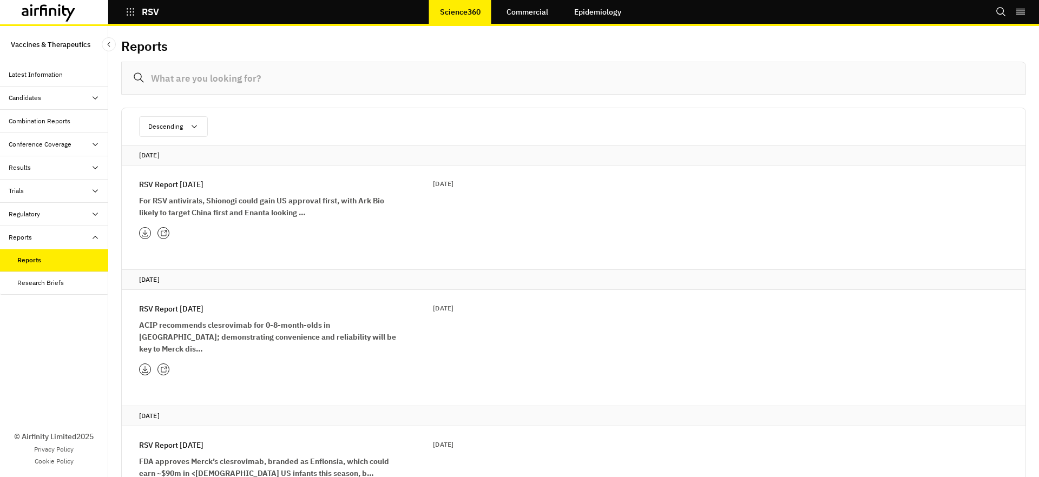
click at [48, 124] on div "Combination Reports" at bounding box center [40, 121] width 62 height 10
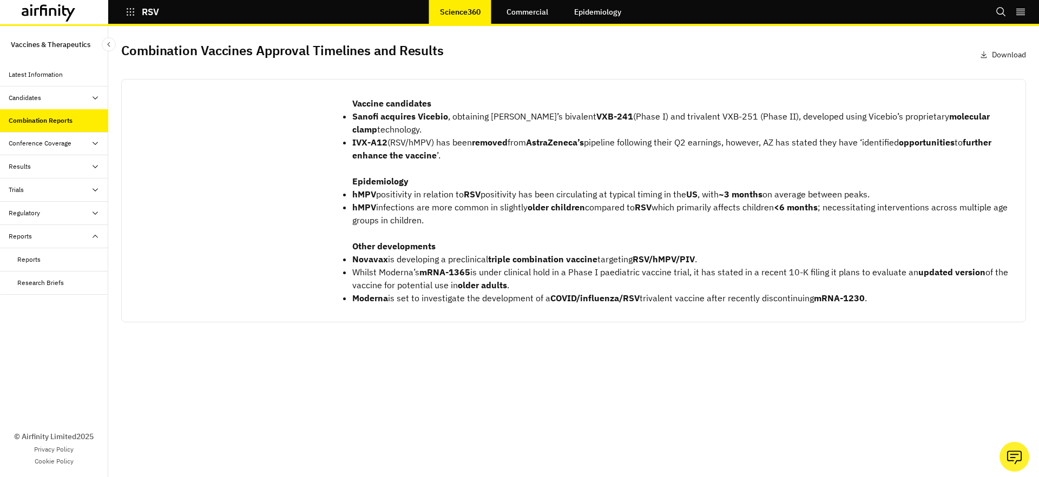
click at [47, 122] on div "Combination Reports" at bounding box center [41, 121] width 64 height 10
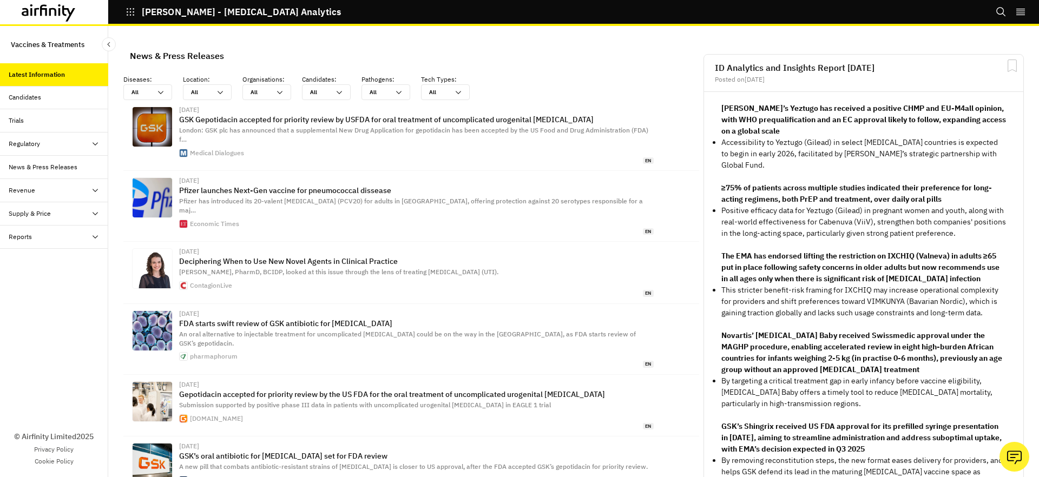
scroll to position [714, 325]
click at [58, 215] on div "Supply & Price" at bounding box center [59, 214] width 100 height 10
click at [27, 239] on div "Table" at bounding box center [25, 237] width 16 height 10
